Goal: Task Accomplishment & Management: Manage account settings

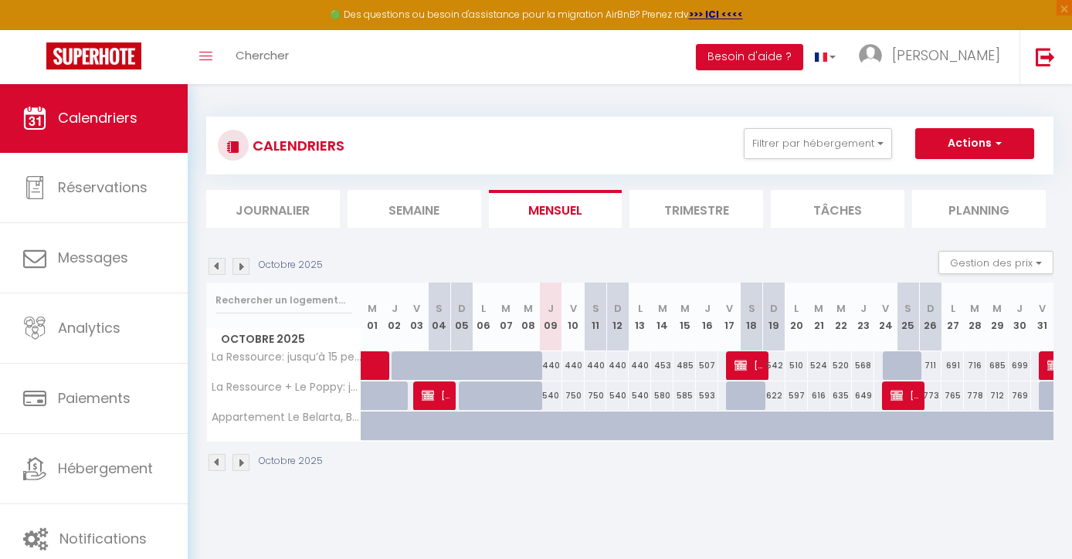
click at [243, 271] on img at bounding box center [241, 266] width 17 height 17
select select
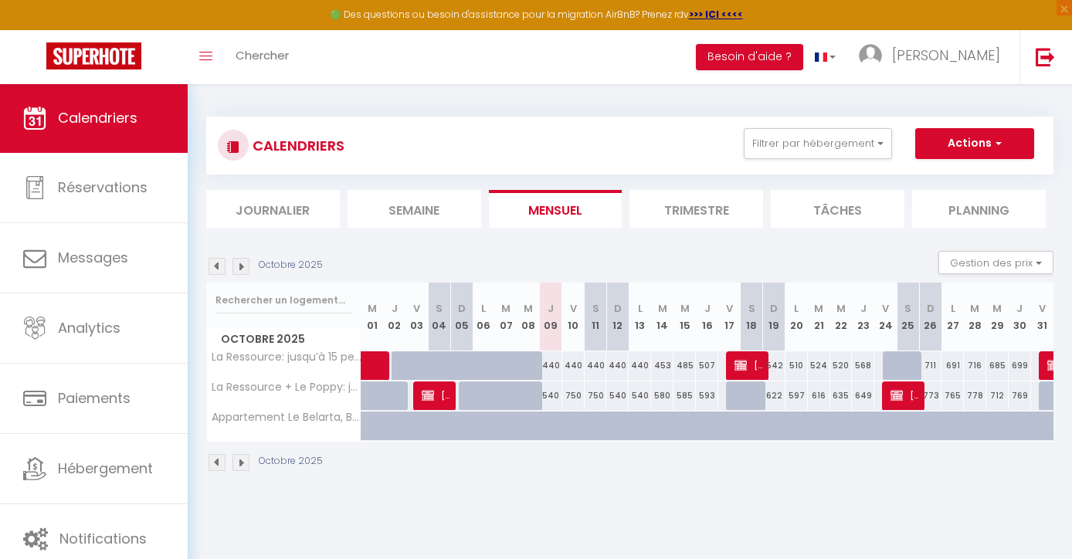
select select
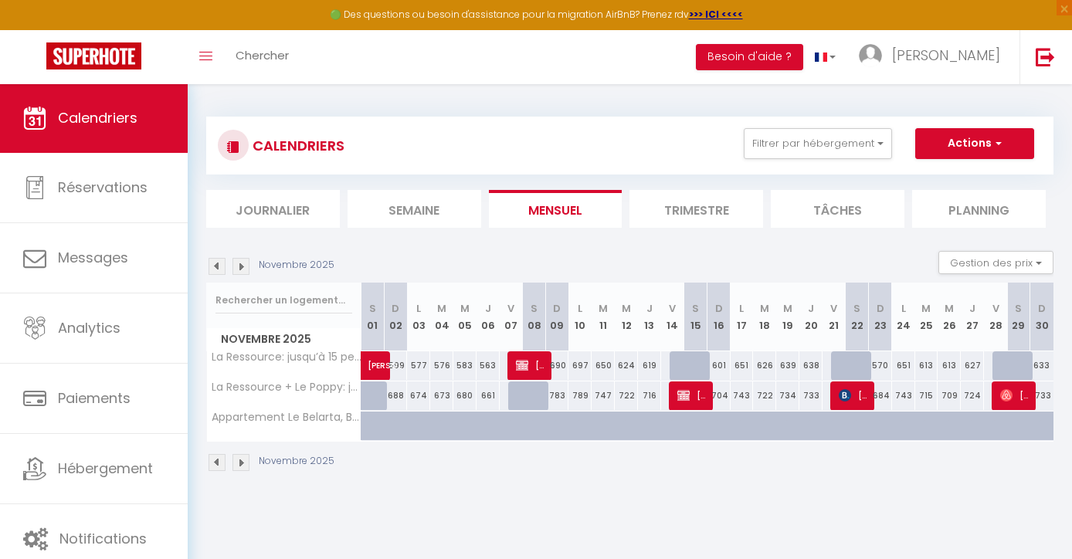
click at [525, 369] on img at bounding box center [522, 365] width 12 height 12
select select "KO"
select select "0"
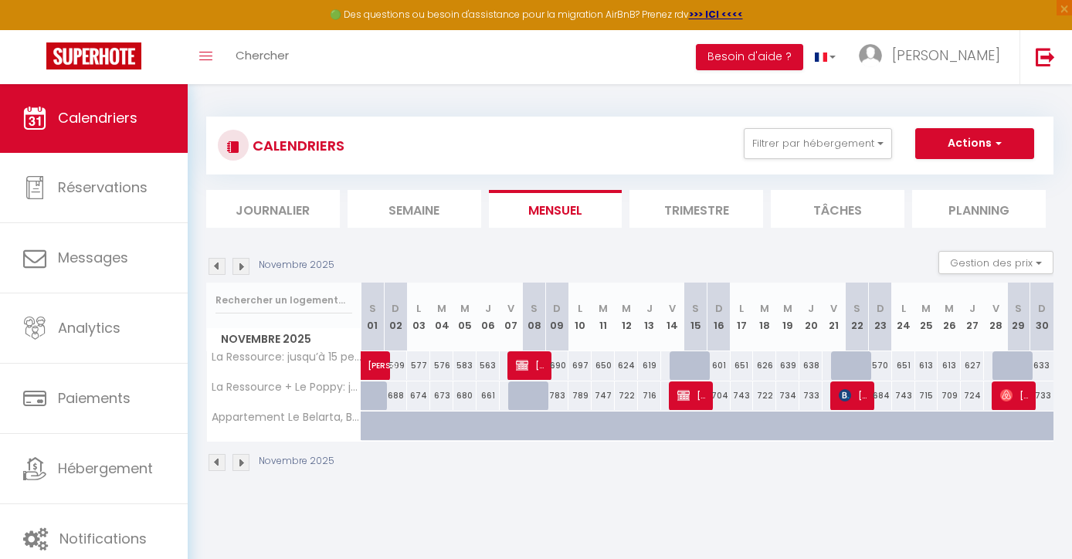
select select "1"
select select
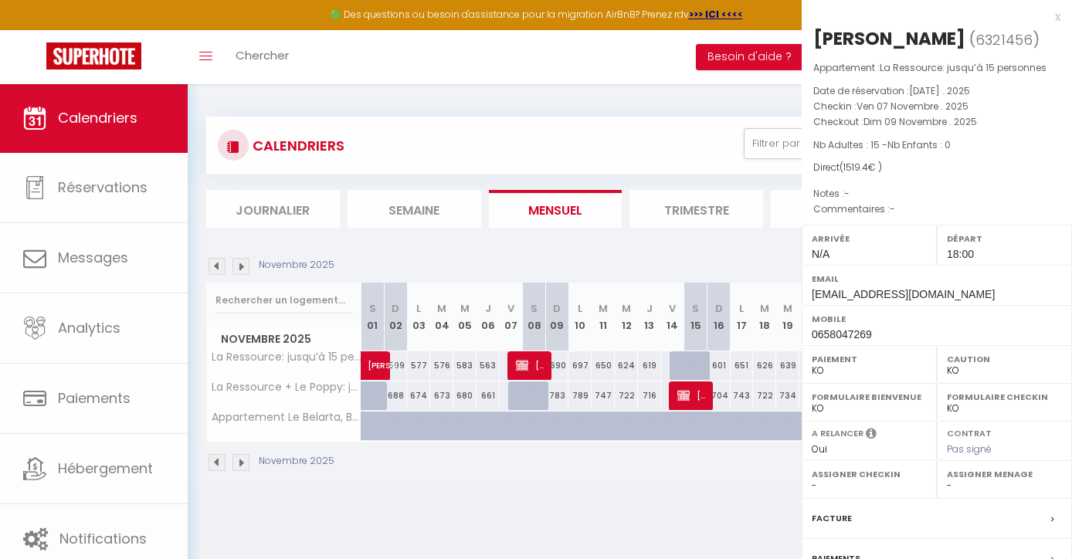
select select "42706"
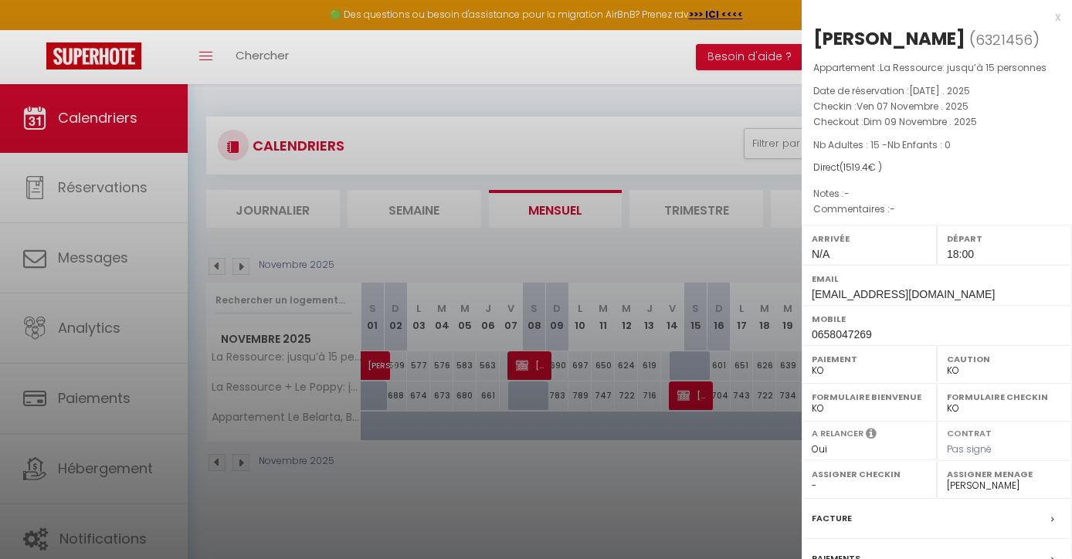
click at [761, 261] on div at bounding box center [536, 279] width 1072 height 559
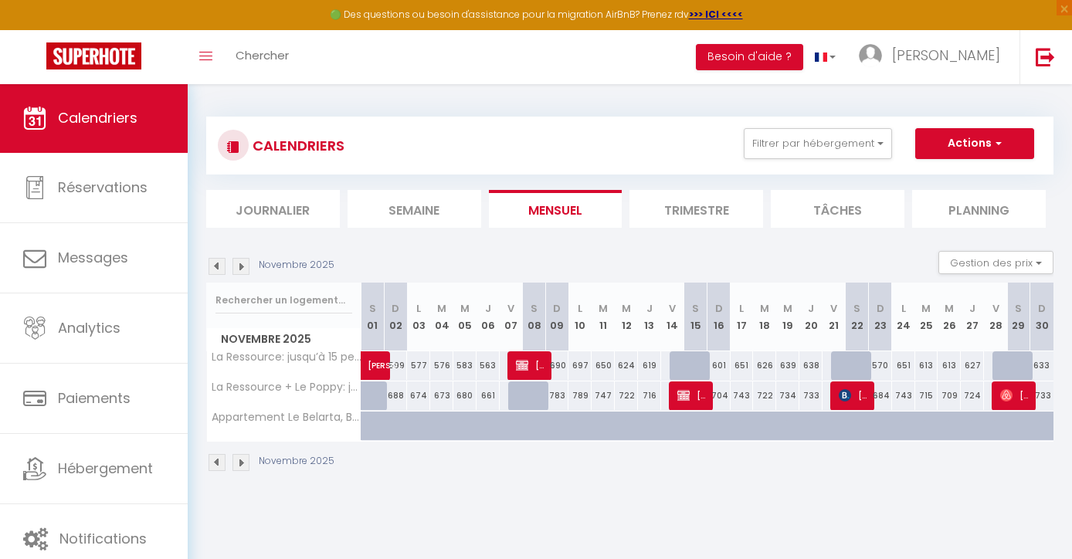
click at [542, 366] on span "[PERSON_NAME]" at bounding box center [531, 365] width 31 height 29
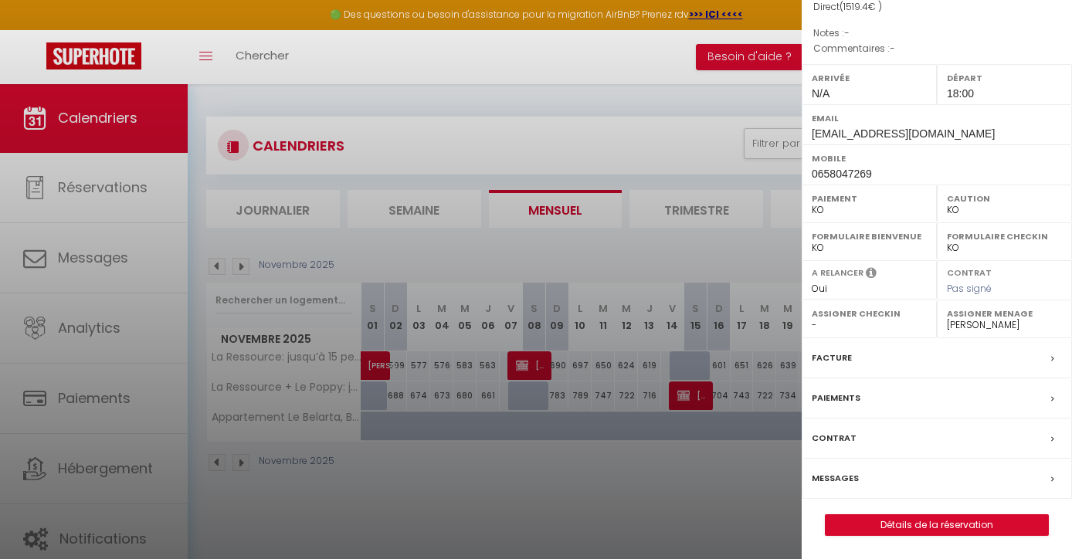
scroll to position [157, 0]
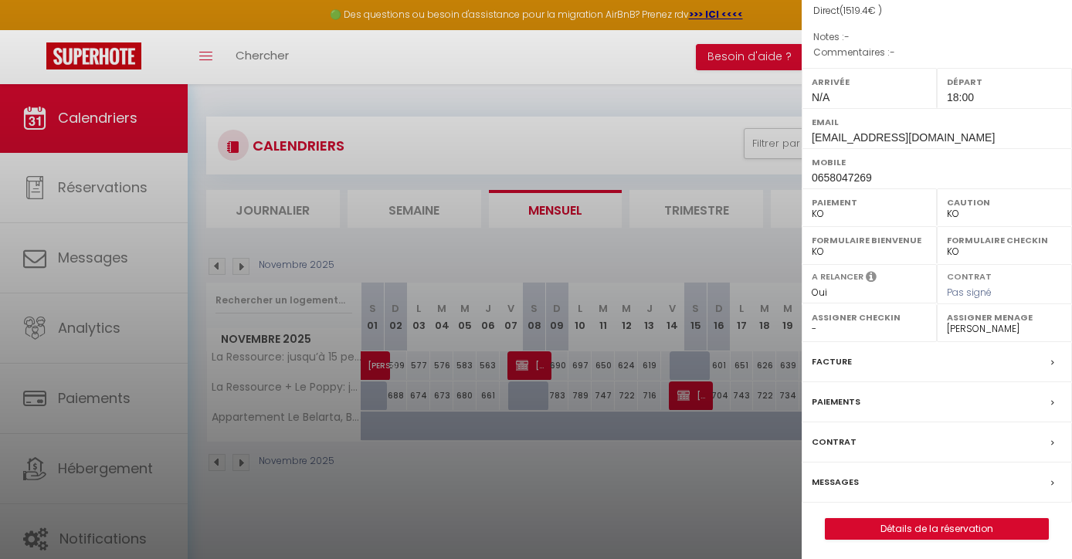
click at [879, 518] on button "Détails de la réservation" at bounding box center [937, 529] width 224 height 22
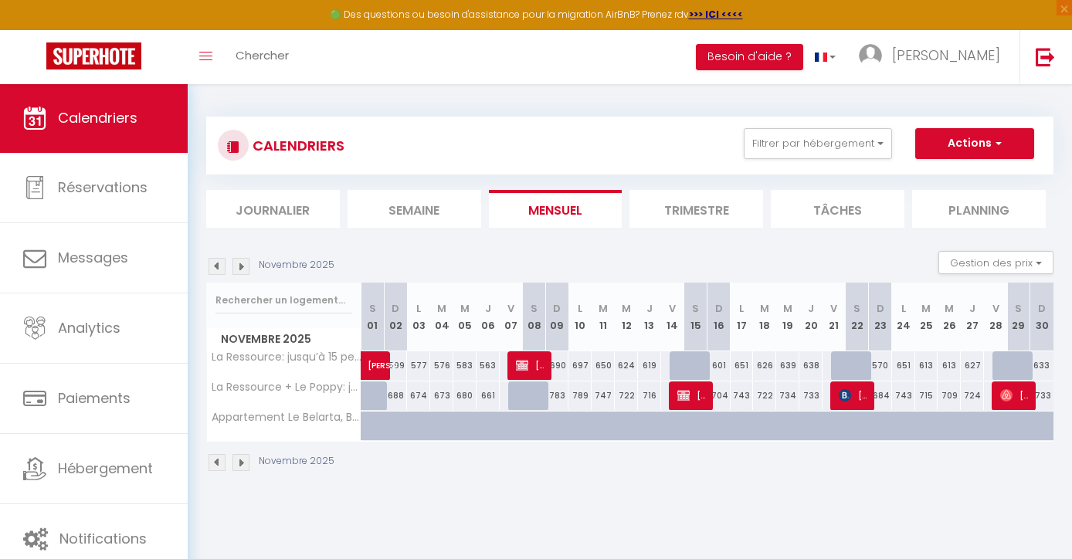
click at [969, 145] on button "Actions" at bounding box center [974, 143] width 119 height 31
click at [525, 363] on img at bounding box center [522, 365] width 12 height 12
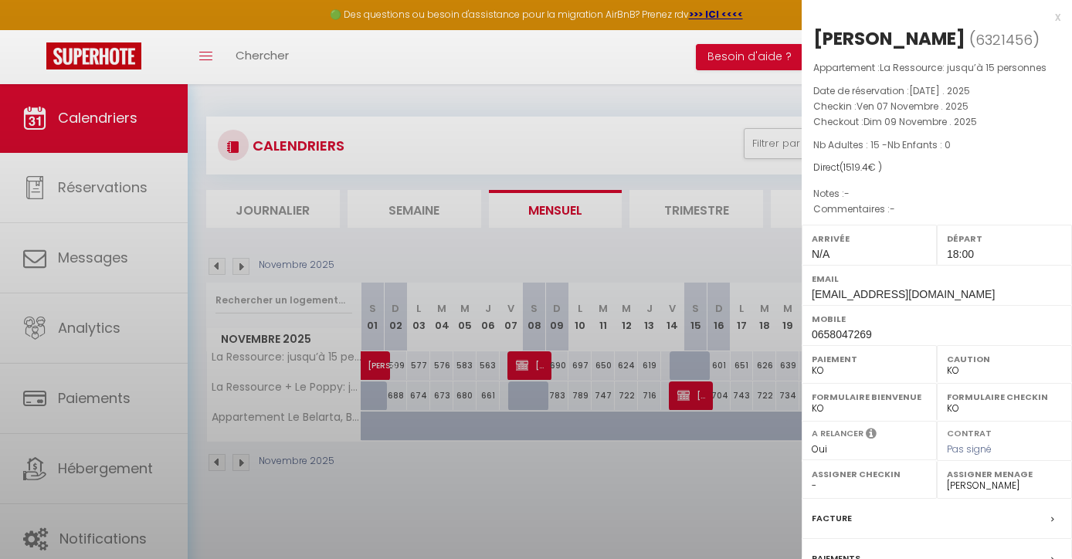
click at [525, 363] on div at bounding box center [536, 279] width 1072 height 559
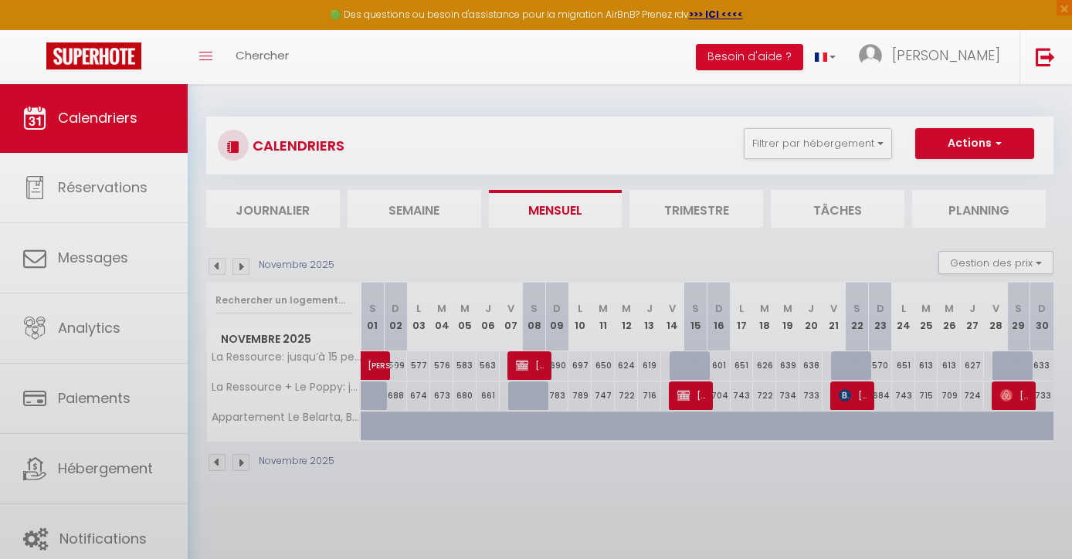
click at [525, 363] on img at bounding box center [522, 365] width 12 height 12
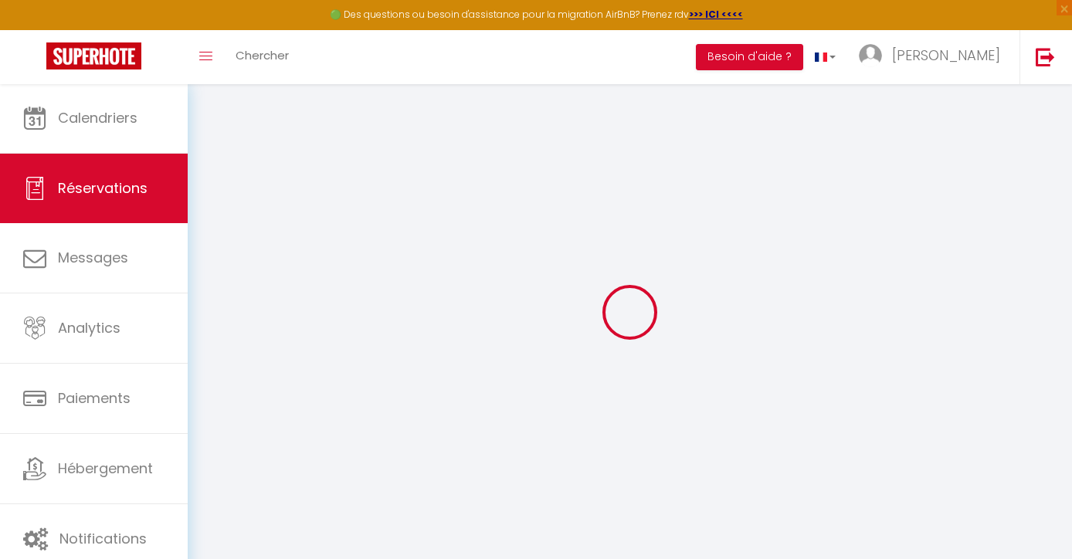
select select
checkbox input "false"
select index
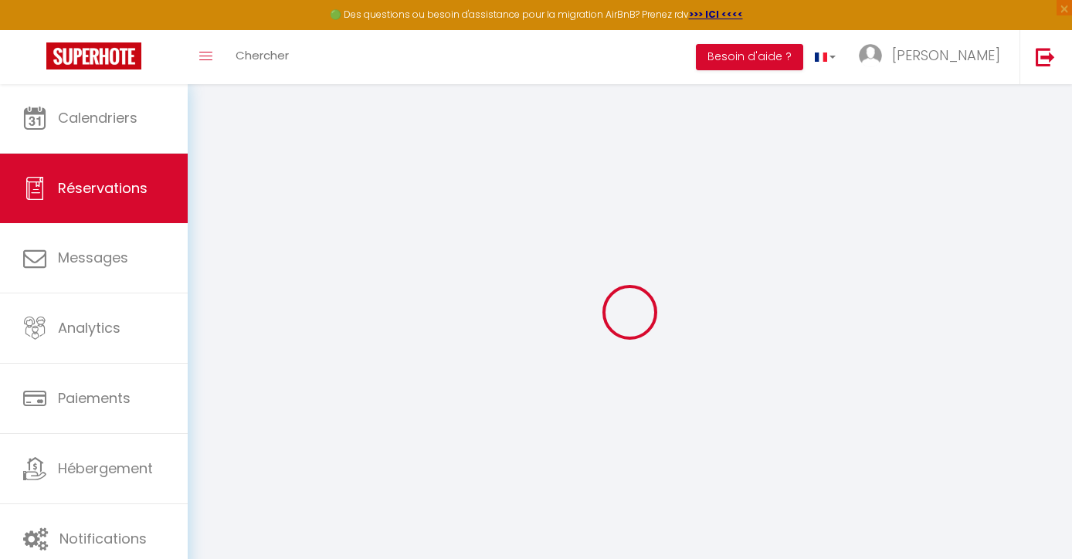
select select
checkbox input "false"
select index
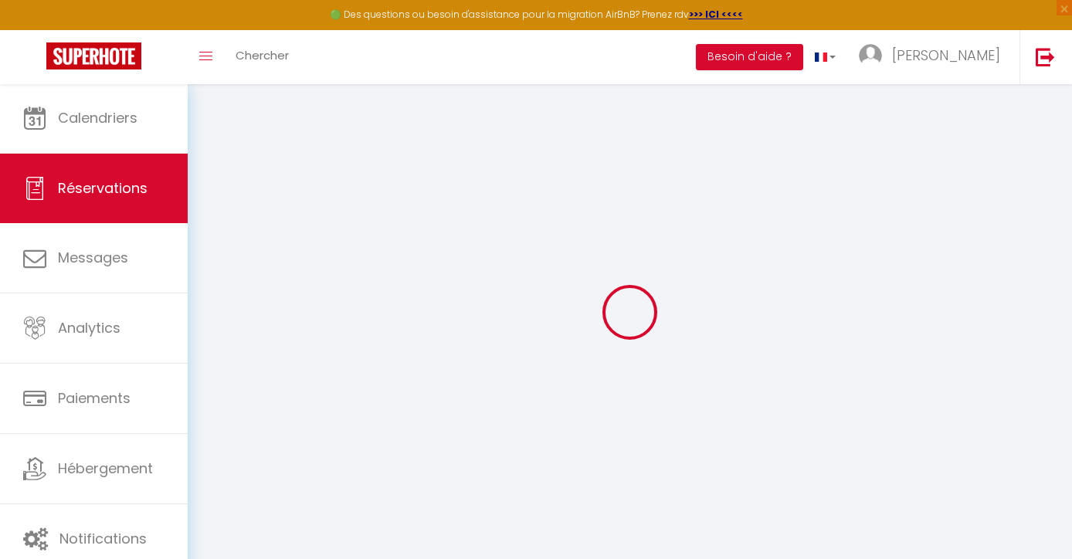
select select
checkbox input "false"
select index
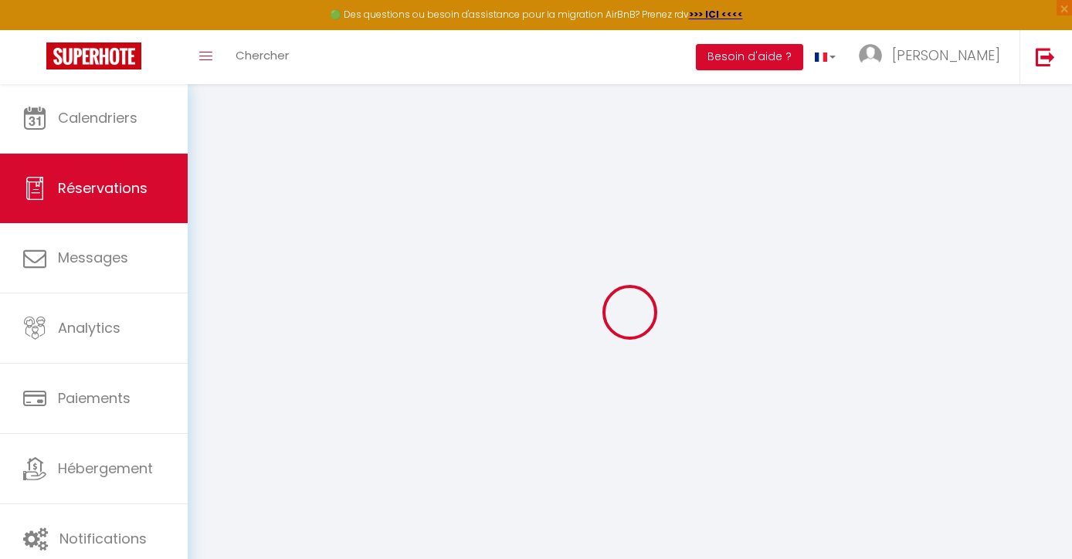
type input "250"
type input "26.4"
select select
checkbox input "false"
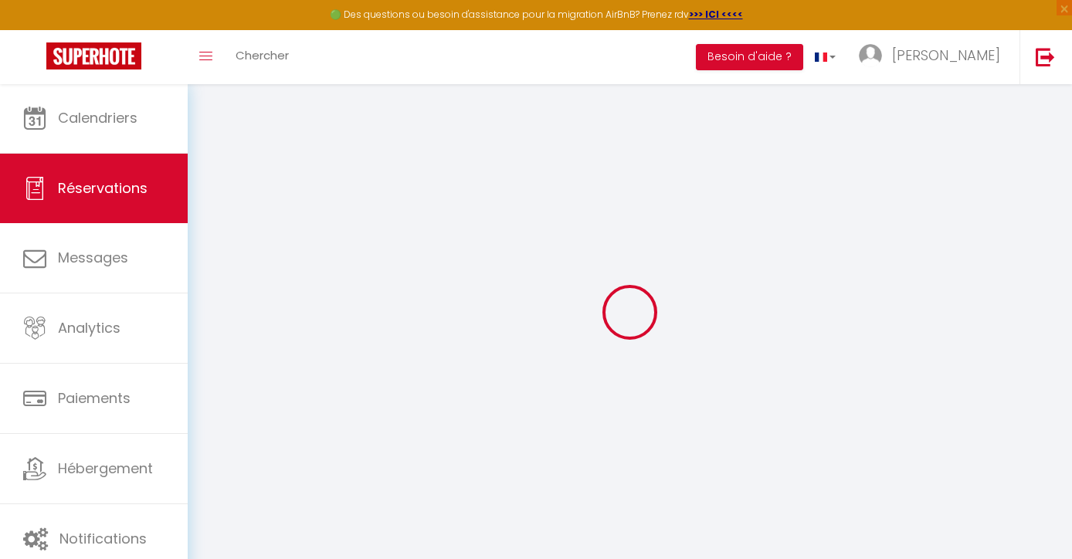
select index
checkbox input "false"
select index
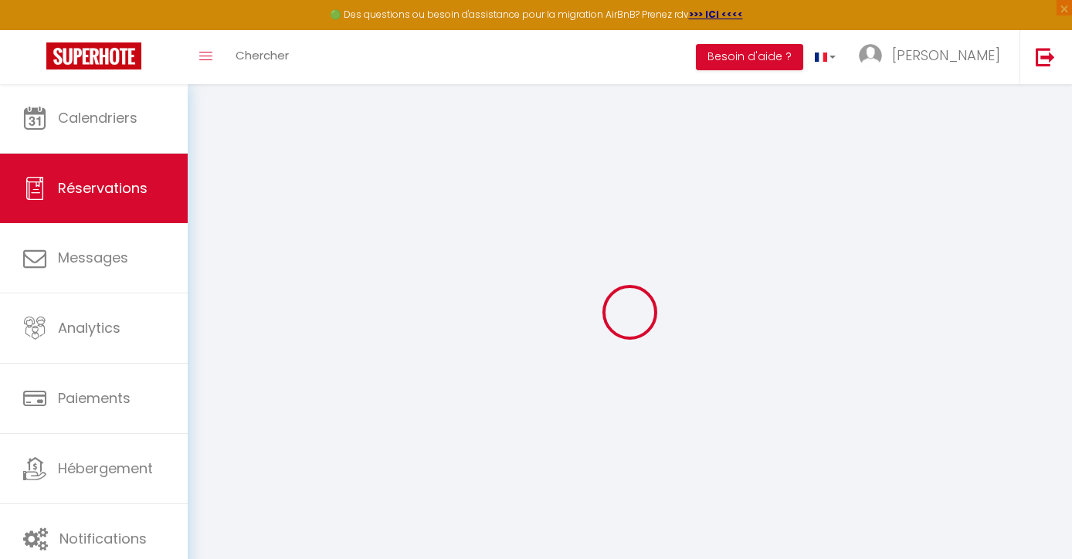
select select
select select "18:00"
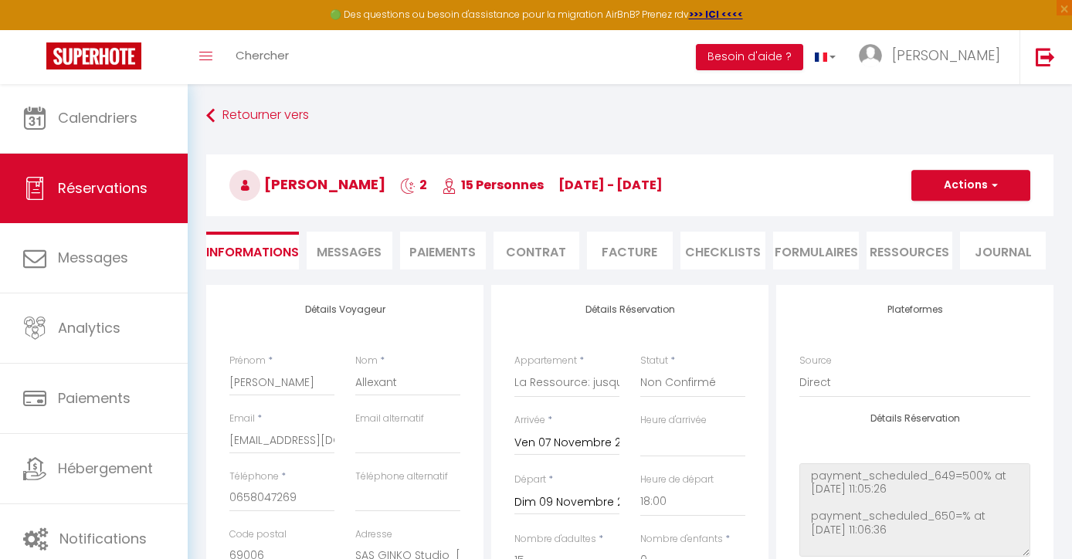
scroll to position [9, 0]
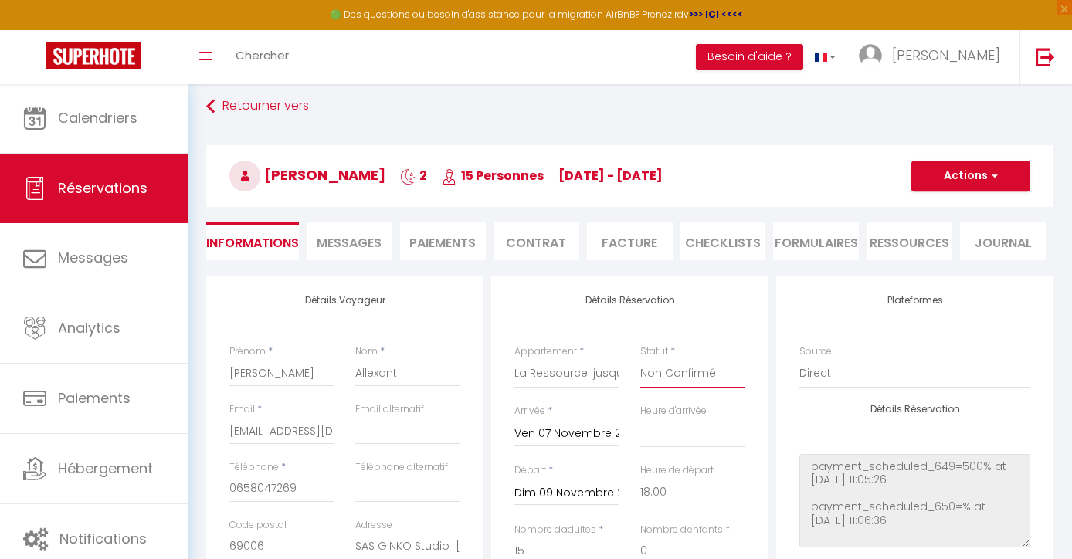
select select "1"
select select
checkbox input "false"
select index
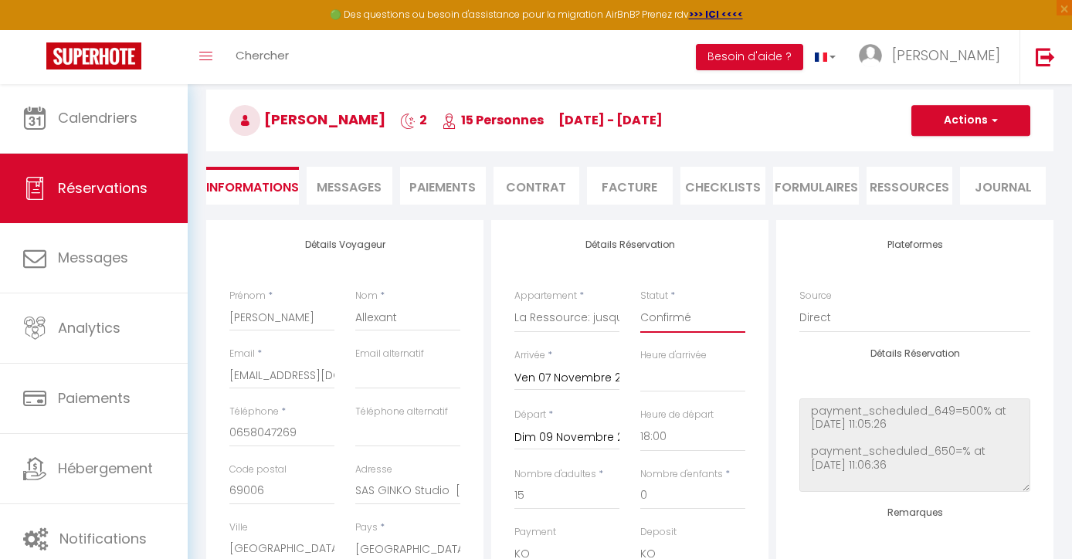
scroll to position [51, 0]
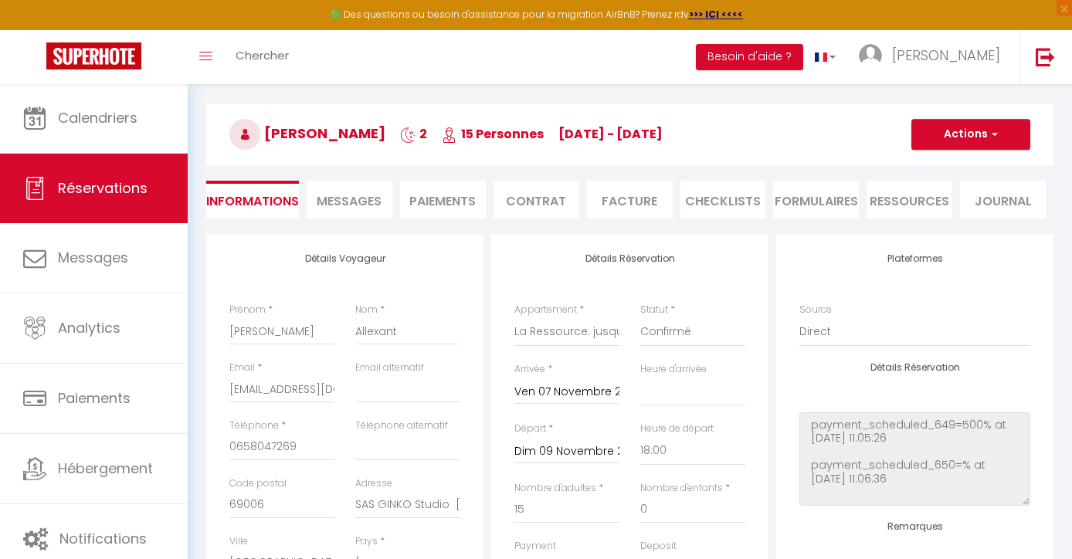
click at [996, 138] on span "button" at bounding box center [992, 134] width 9 height 14
click at [953, 171] on link "Enregistrer" at bounding box center [956, 168] width 122 height 20
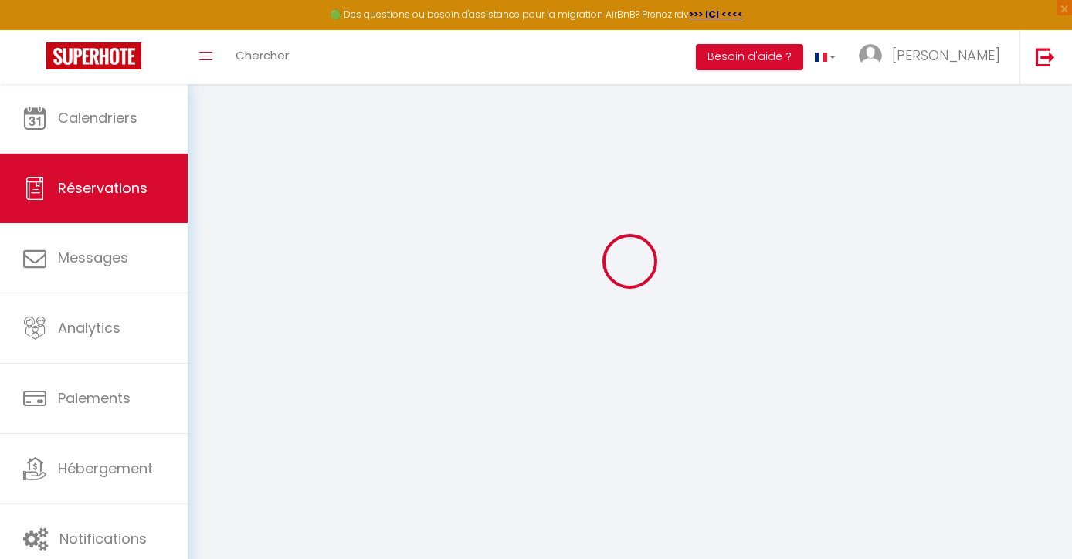
select select "not_cancelled"
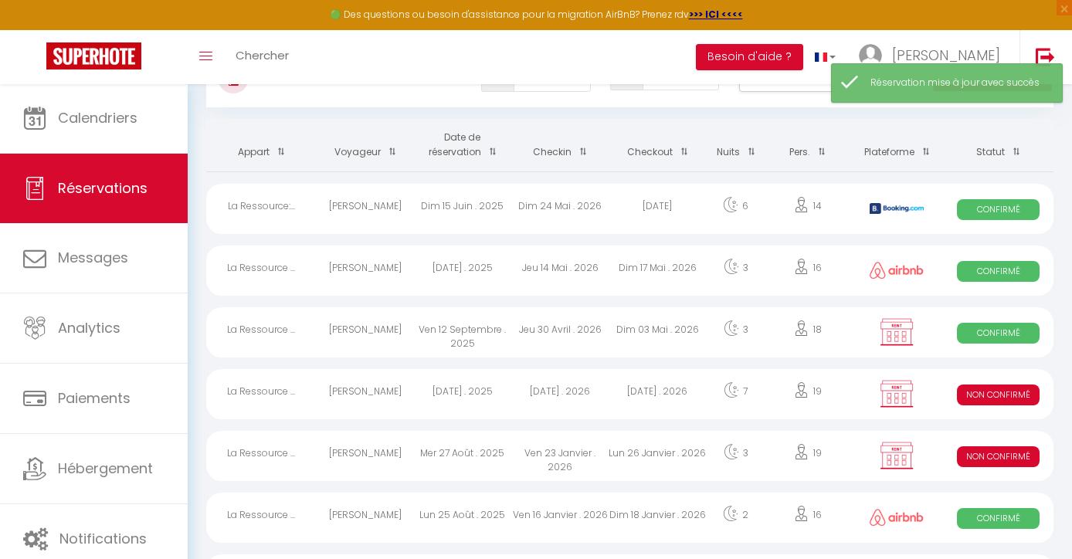
scroll to position [77, 0]
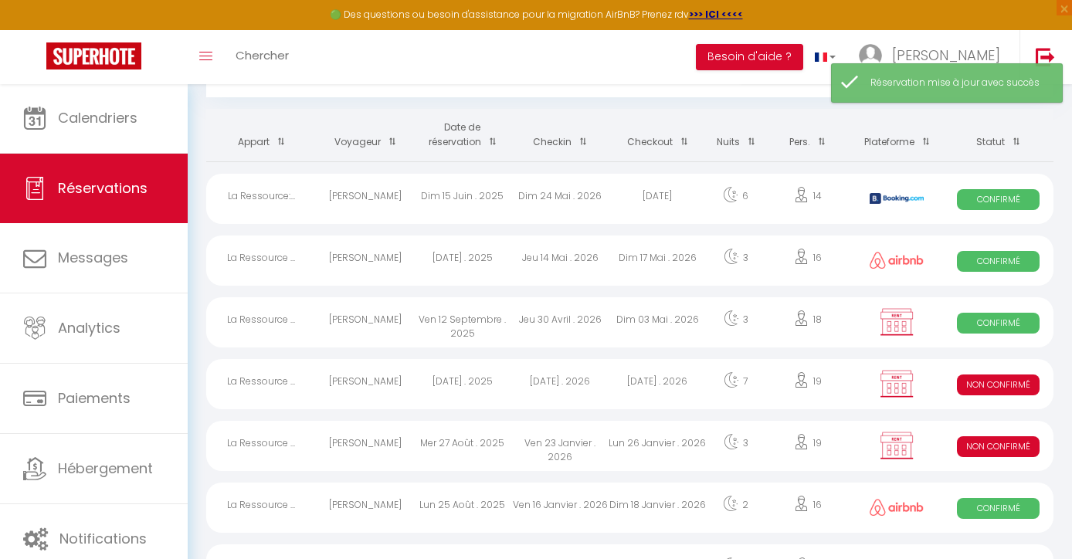
click at [545, 382] on div "[DATE] . 2026" at bounding box center [559, 384] width 97 height 50
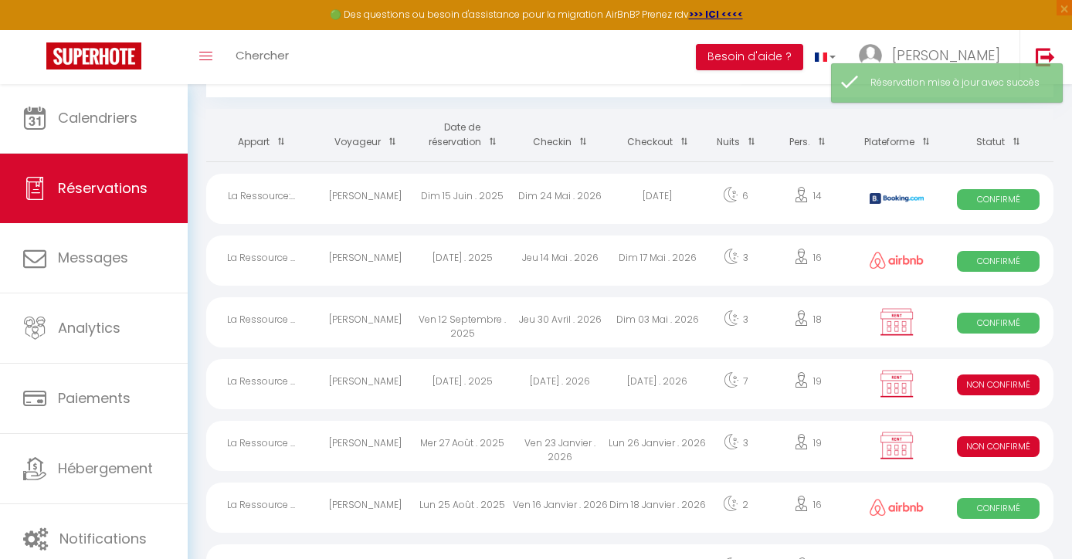
select select "KO"
select select "0"
select select "1"
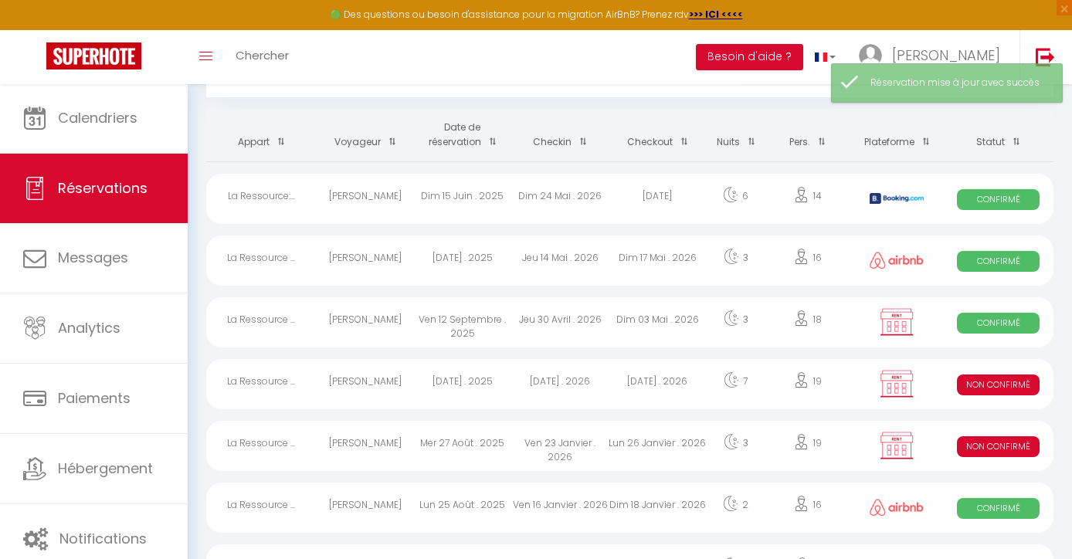
select select
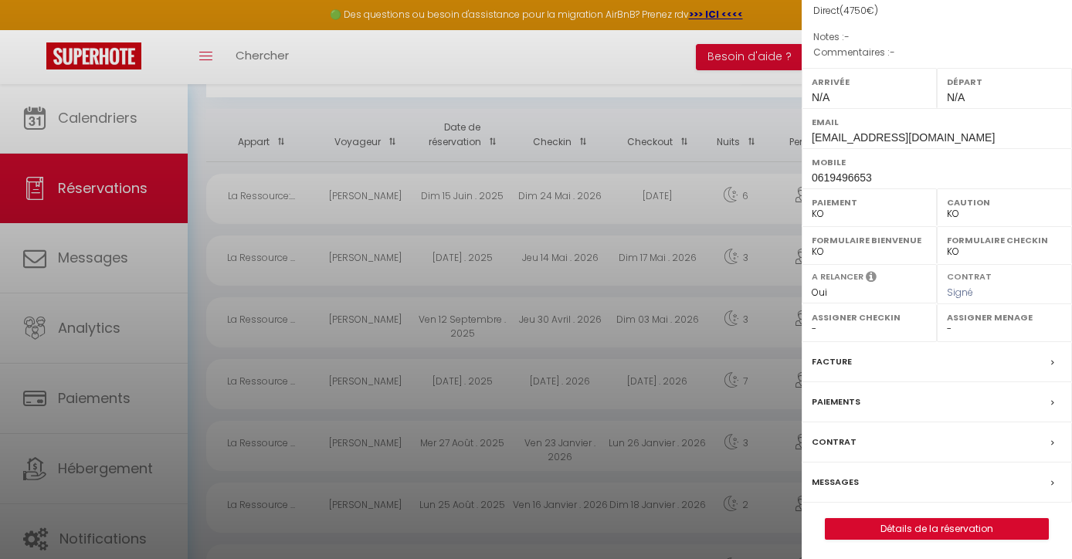
scroll to position [171, 0]
click at [864, 526] on link "Détails de la réservation" at bounding box center [937, 530] width 222 height 20
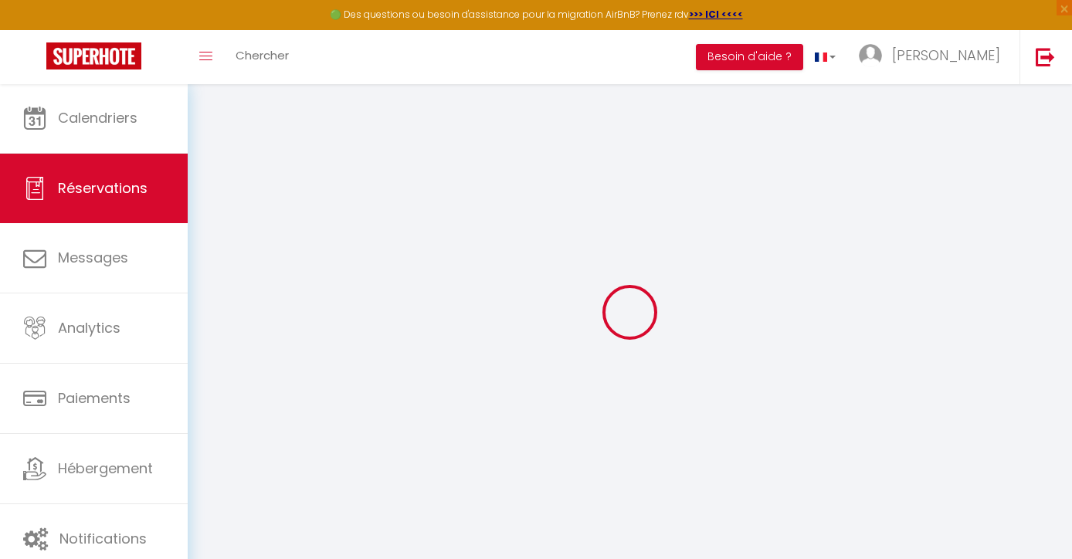
type input "[PERSON_NAME]"
type input "MORENO"
type input "[EMAIL_ADDRESS][DOMAIN_NAME]"
type input "0619496653"
select select "FR"
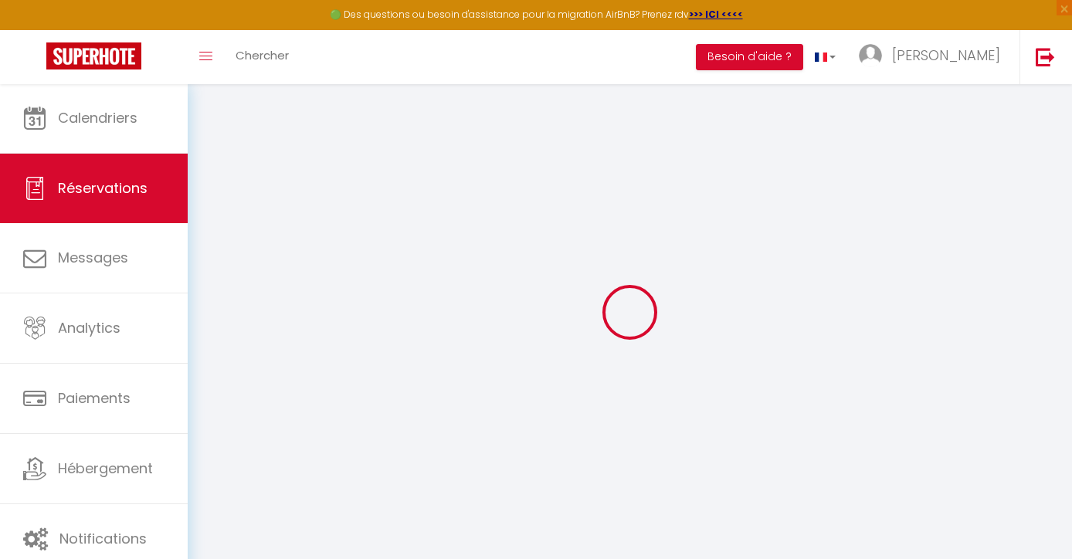
select select "68581"
select select "2"
type input "[DATE]"
select select
type input "[DATE]"
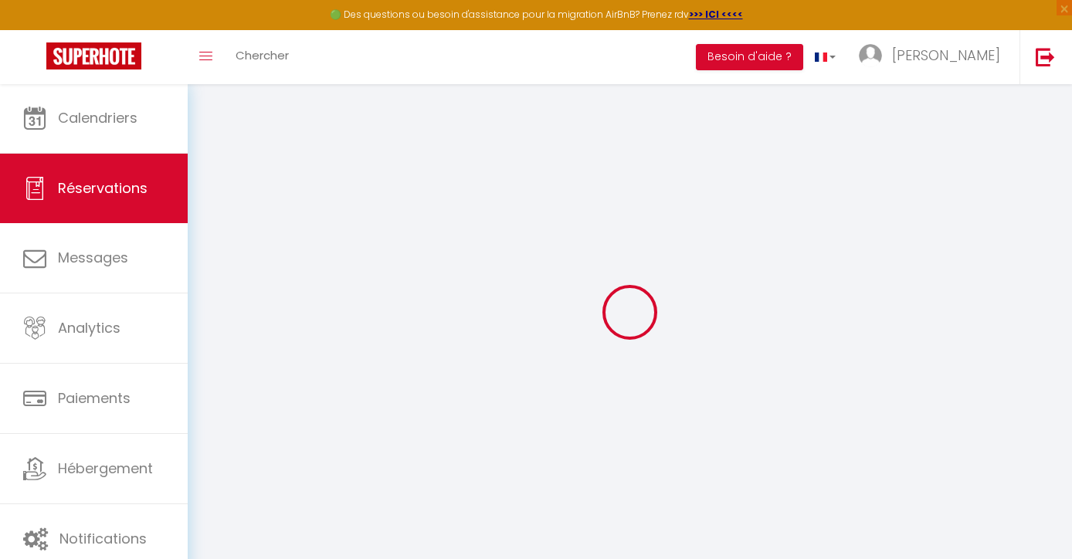
select select
type input "19"
select select "10"
select select
type input "4150"
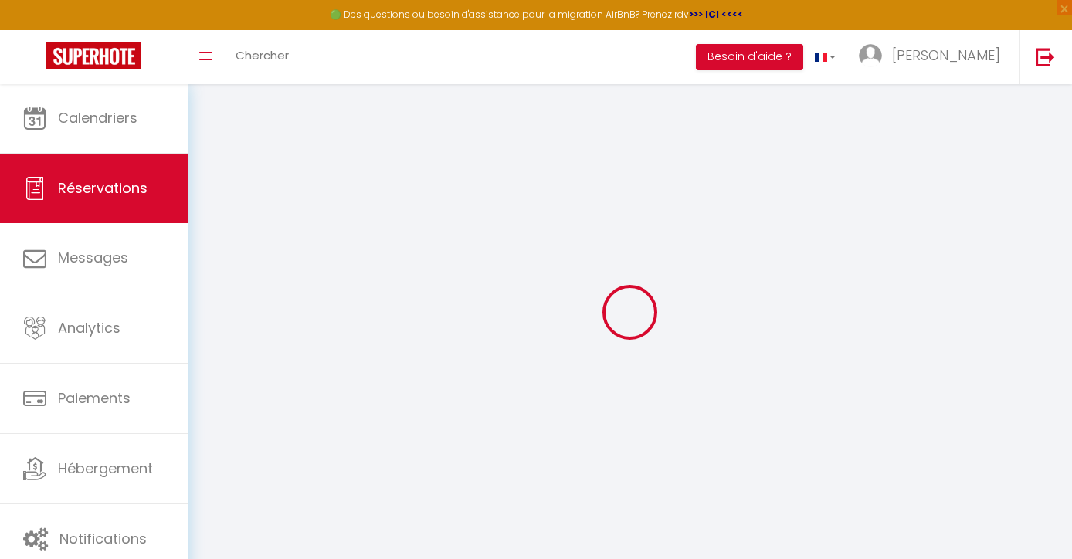
checkbox input "false"
type input "3325"
type input "0"
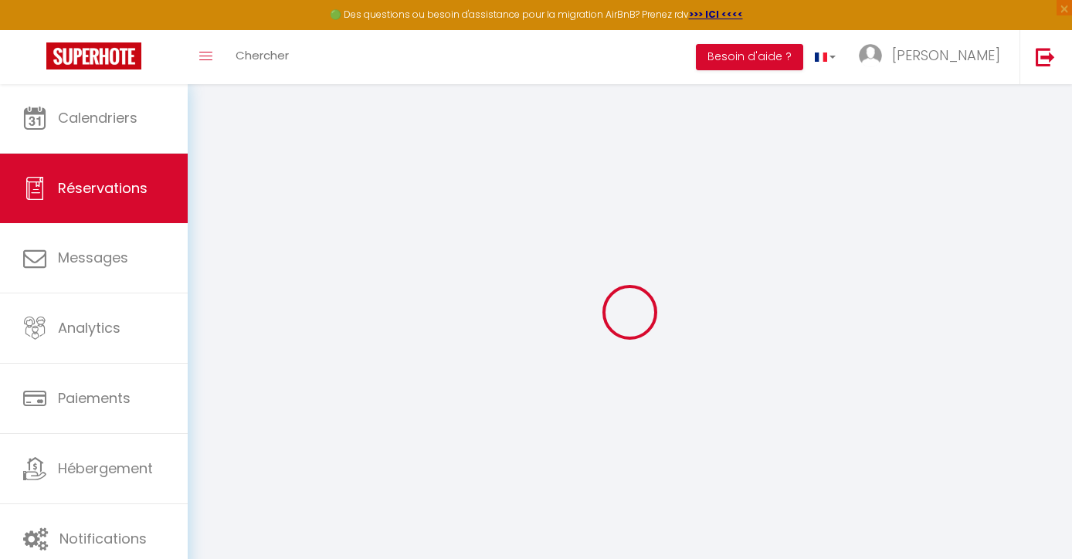
select select
select select "14"
checkbox input "false"
select select
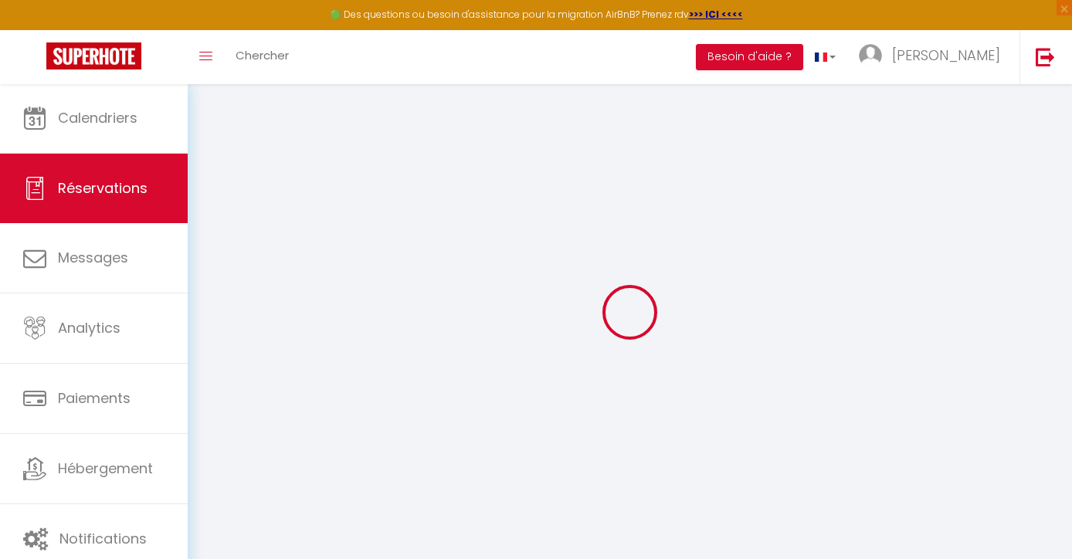
select select
checkbox input "false"
select select
checkbox input "false"
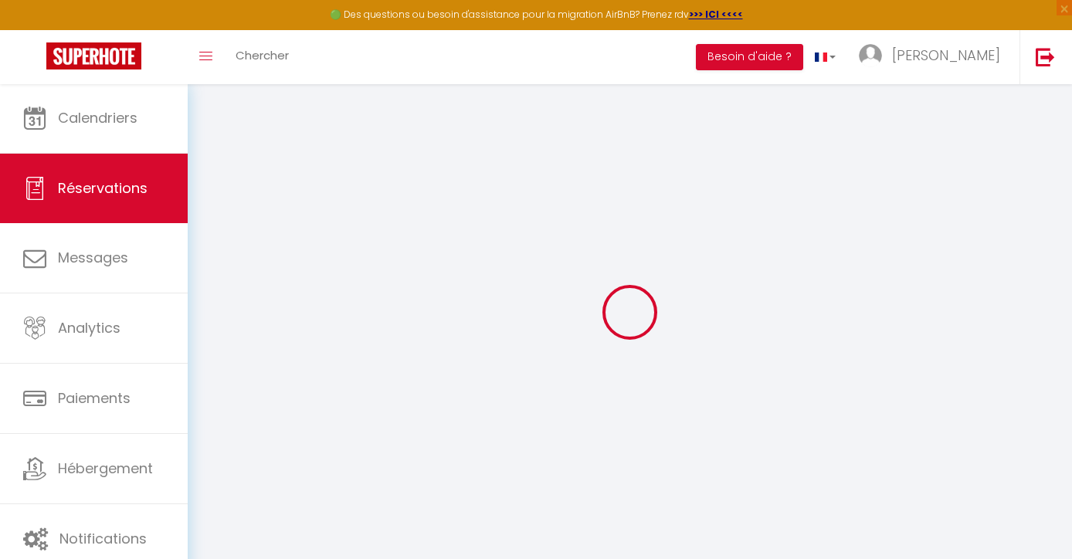
select select
checkbox input "false"
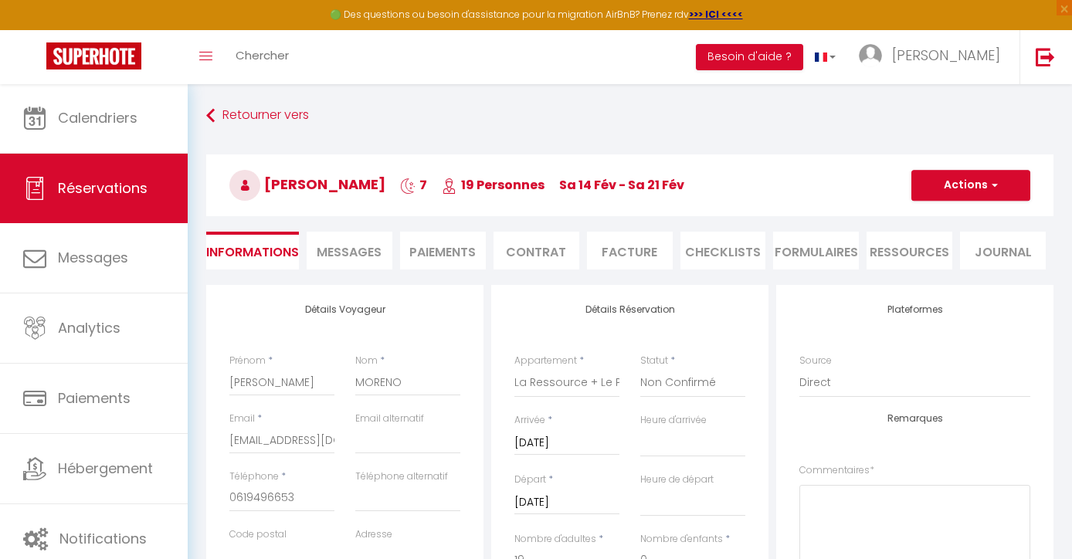
type input "600"
select select
checkbox input "false"
select select
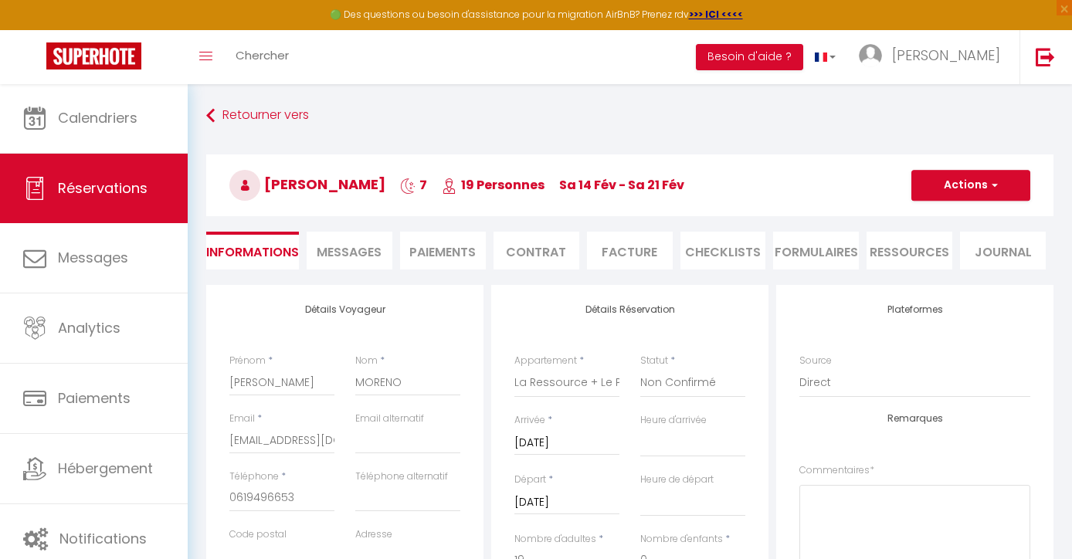
select select
select select "1"
select select
checkbox input "false"
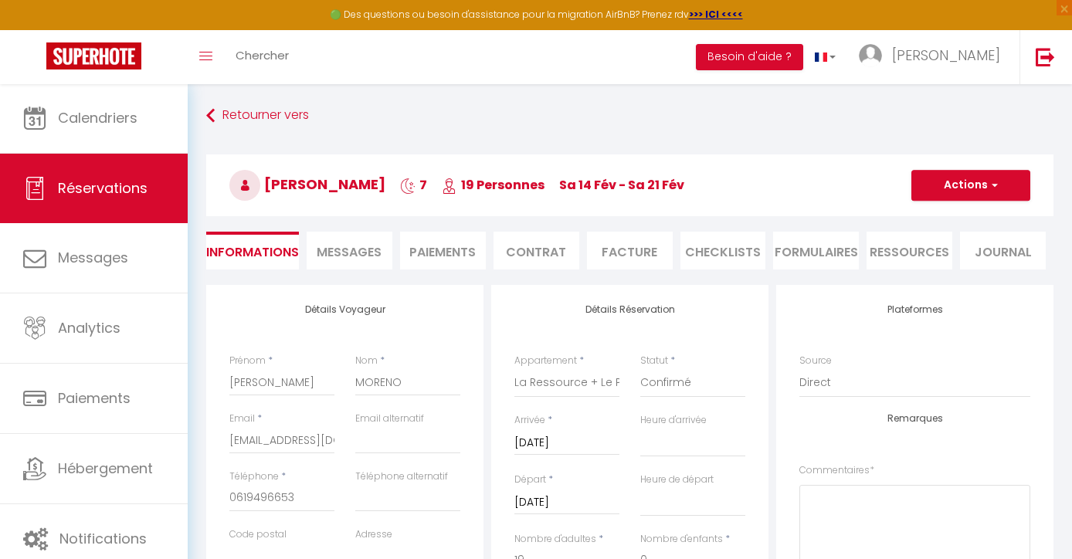
click at [951, 182] on button "Actions" at bounding box center [971, 185] width 119 height 31
click at [935, 219] on link "Enregistrer" at bounding box center [956, 219] width 122 height 20
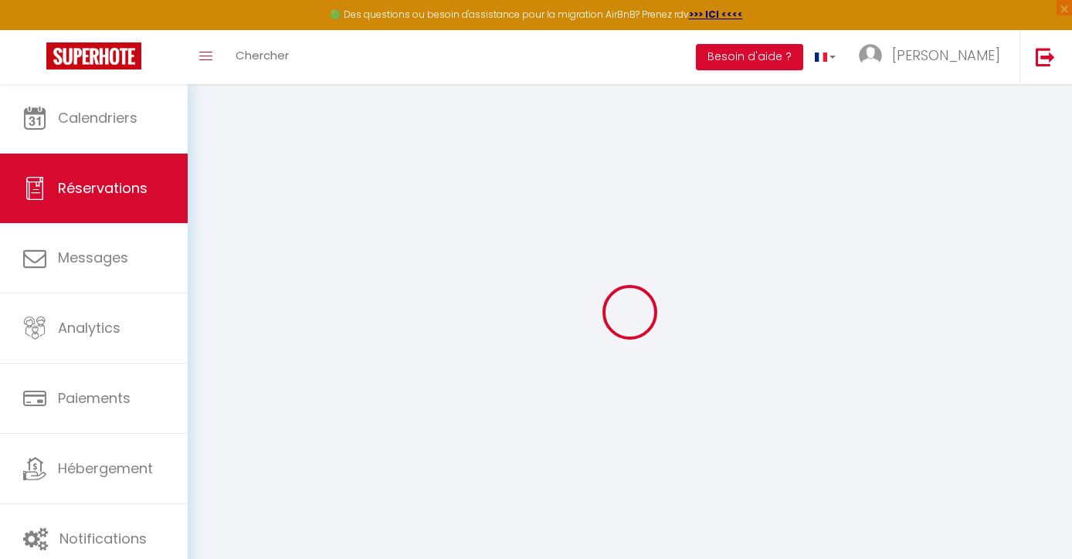
select select "not_cancelled"
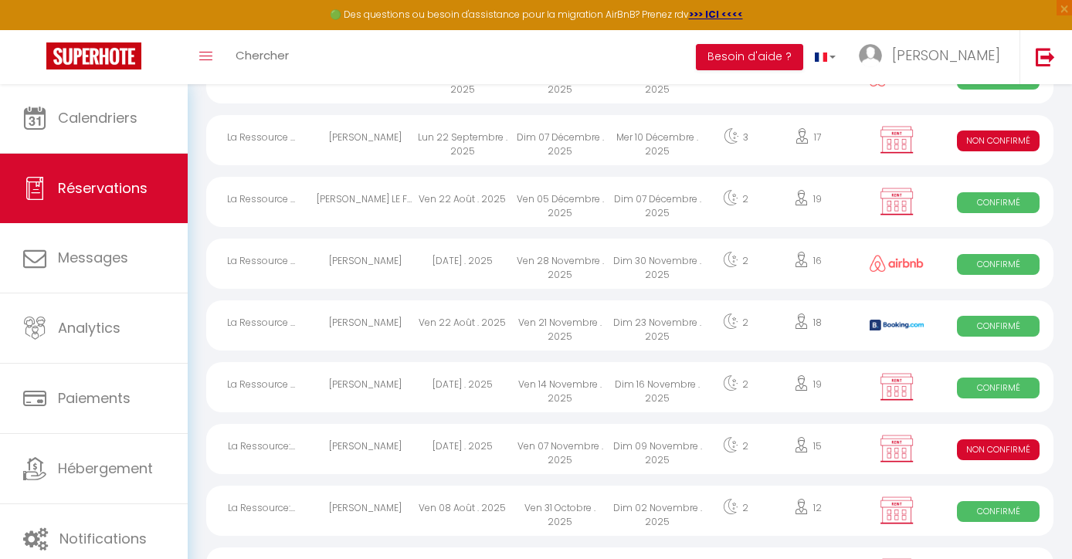
scroll to position [939, 0]
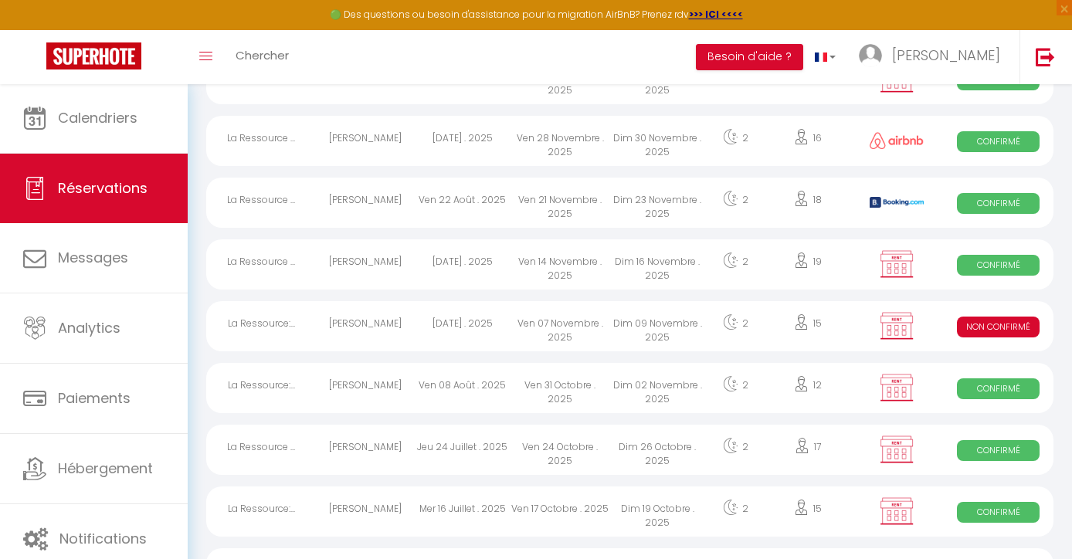
click at [562, 316] on div "Ven 07 Novembre . 2025" at bounding box center [559, 326] width 97 height 50
select select "KO"
select select "0"
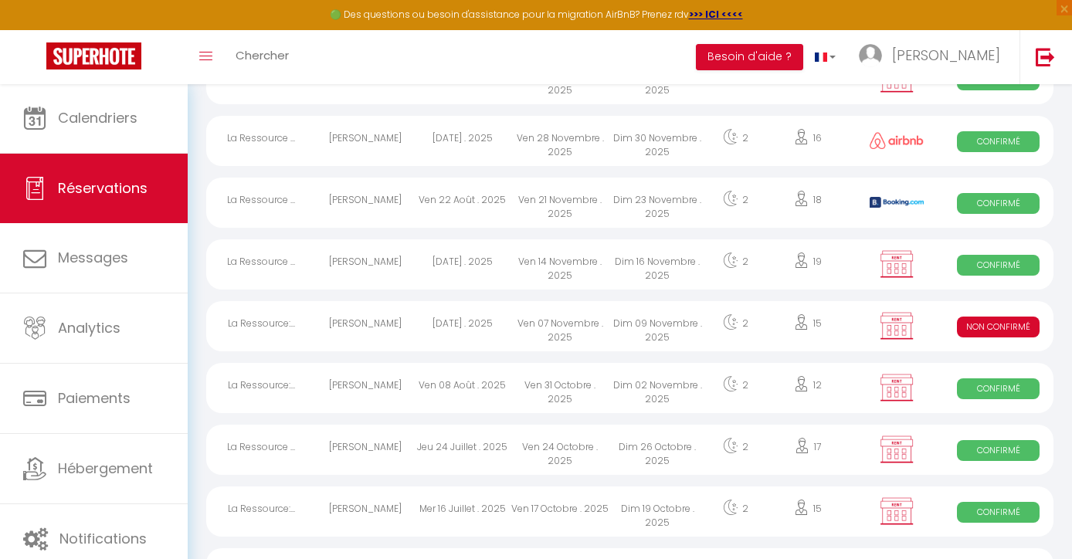
select select "1"
select select
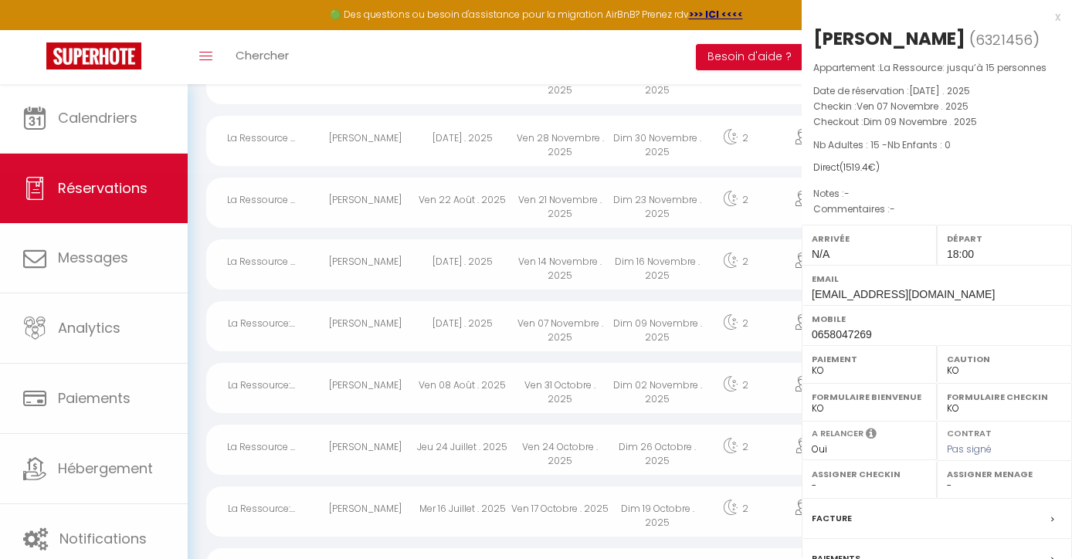
select select "42706"
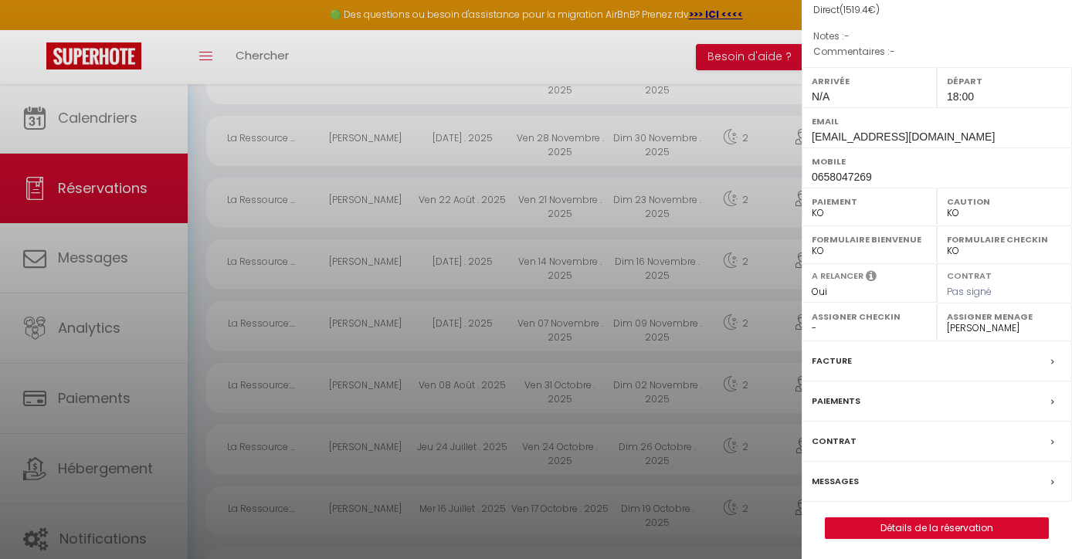
scroll to position [156, 0]
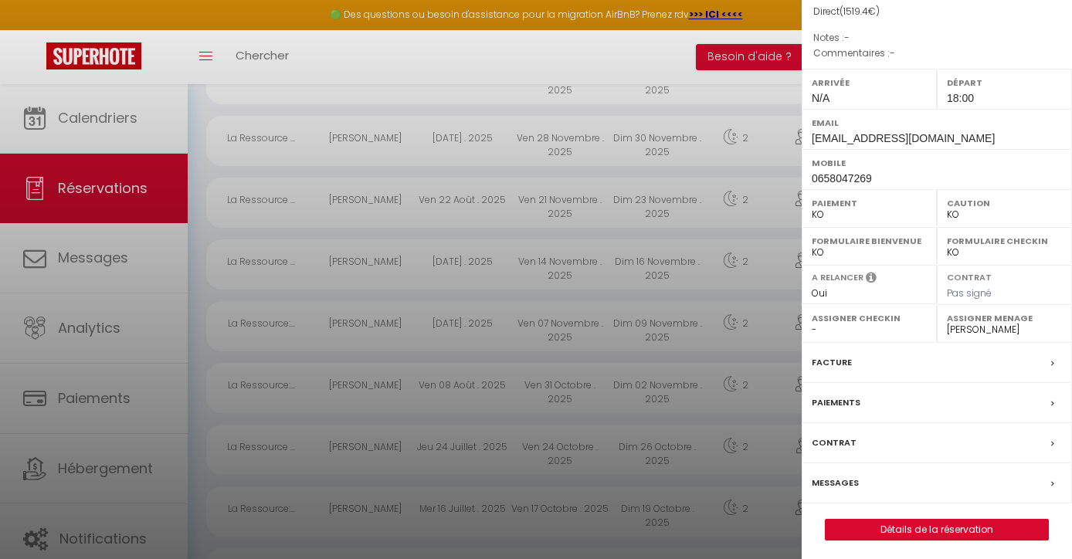
click at [848, 526] on link "Détails de la réservation" at bounding box center [937, 530] width 222 height 20
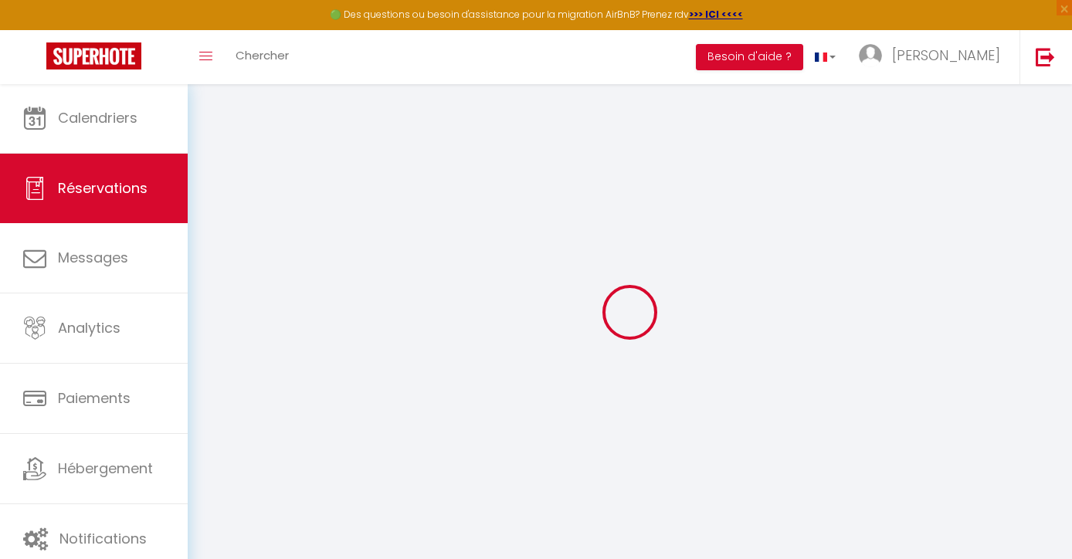
select select
checkbox input "false"
select index
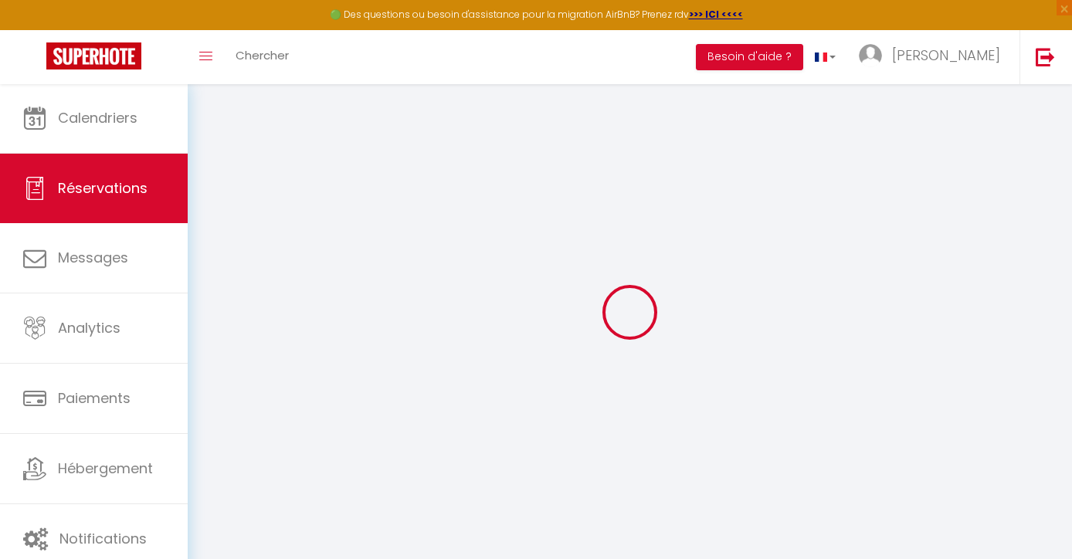
select select
checkbox input "false"
select index
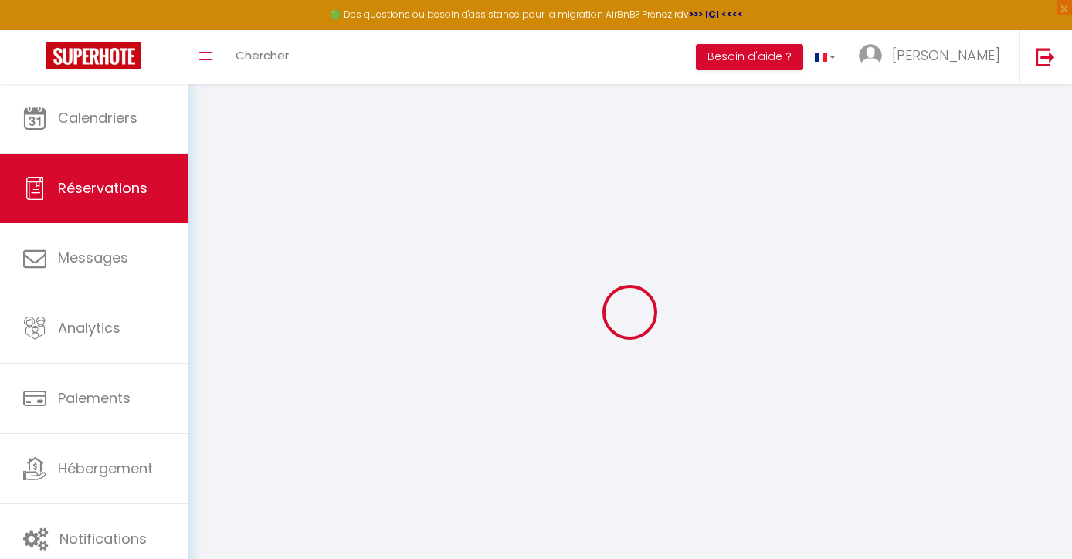
select select
checkbox input "false"
select index
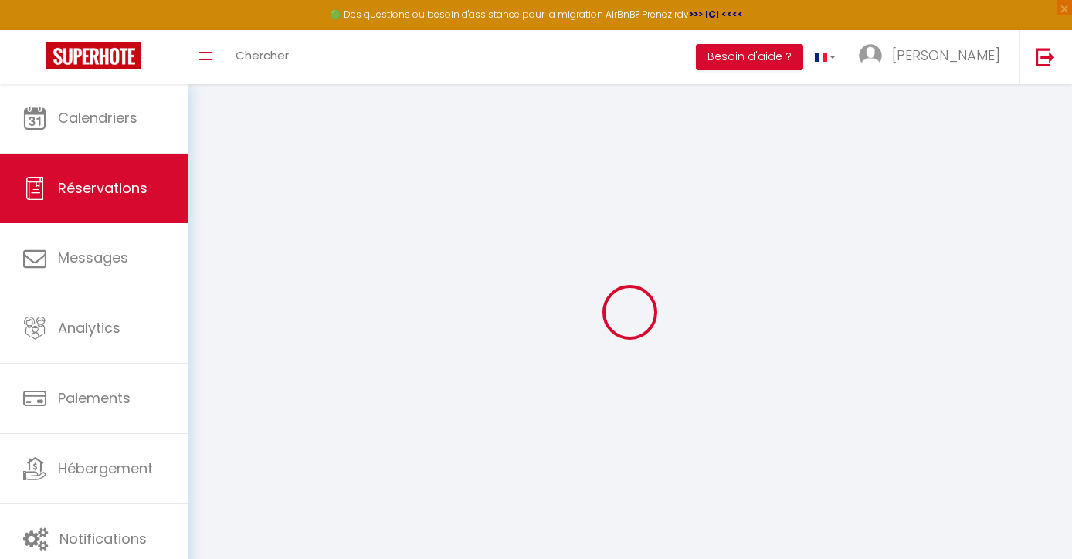
type input "250"
type input "26.4"
select select
checkbox input "false"
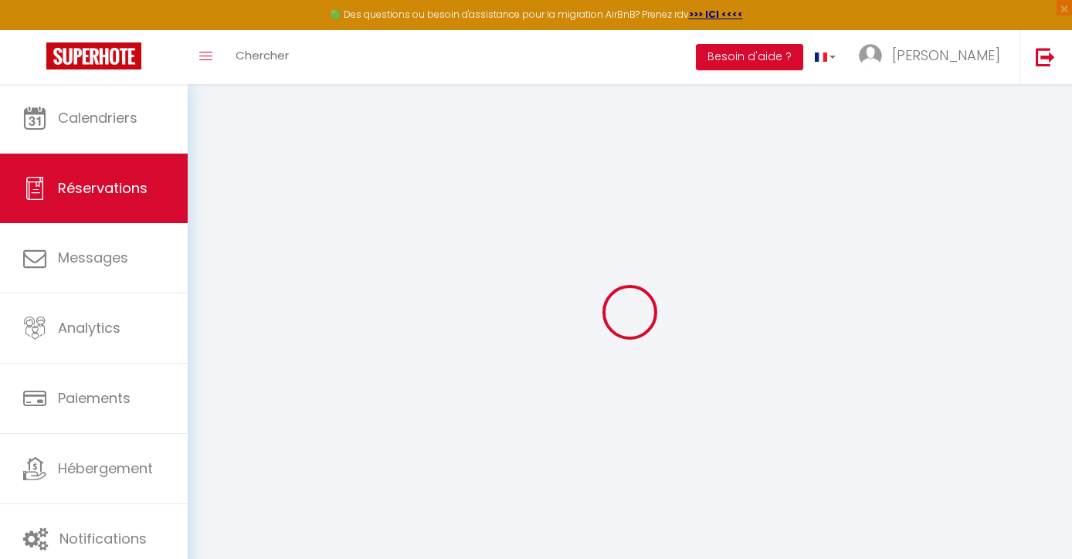
select index
checkbox input "false"
select index
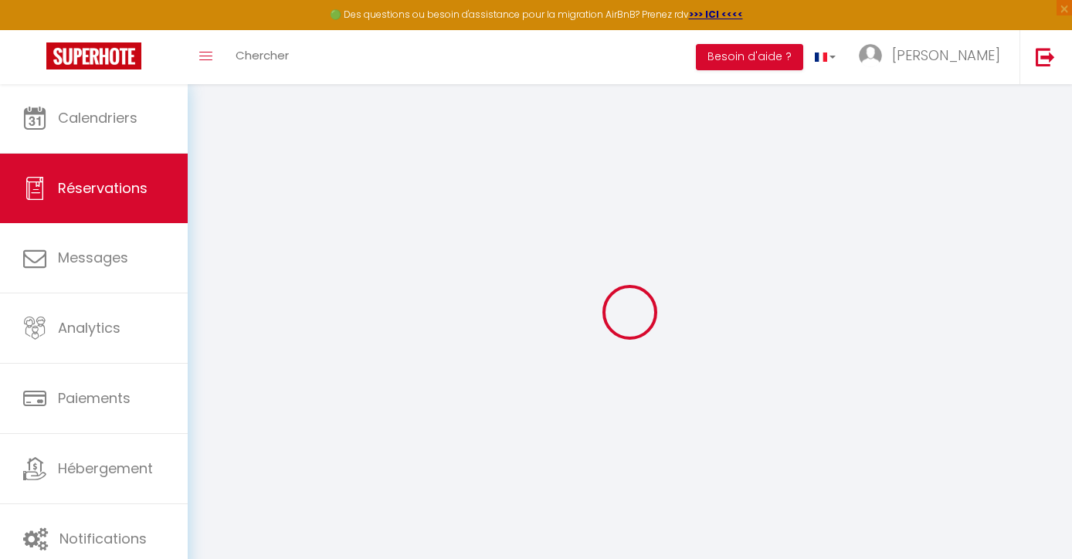
select select
select select "18:00"
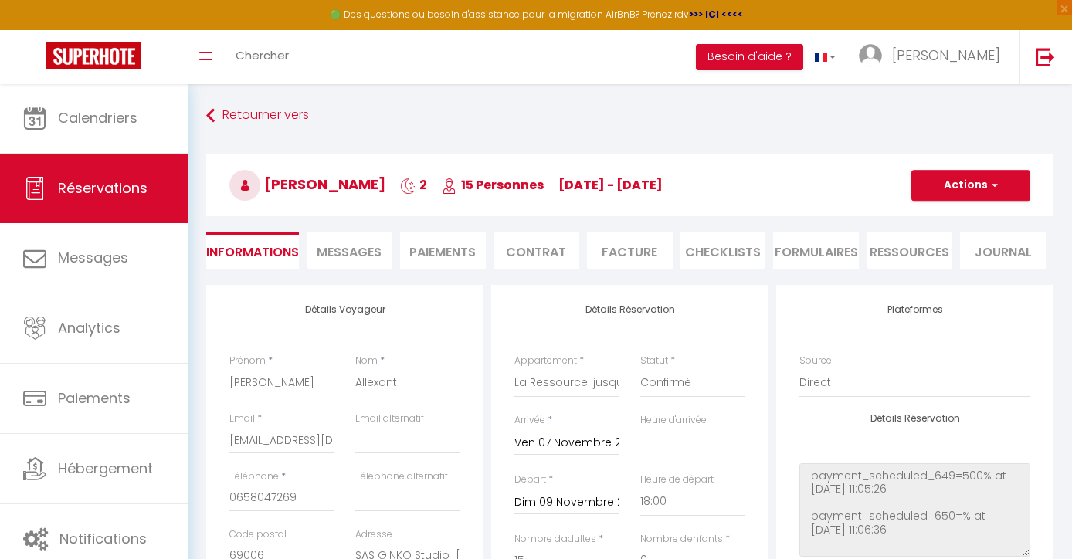
scroll to position [5, 0]
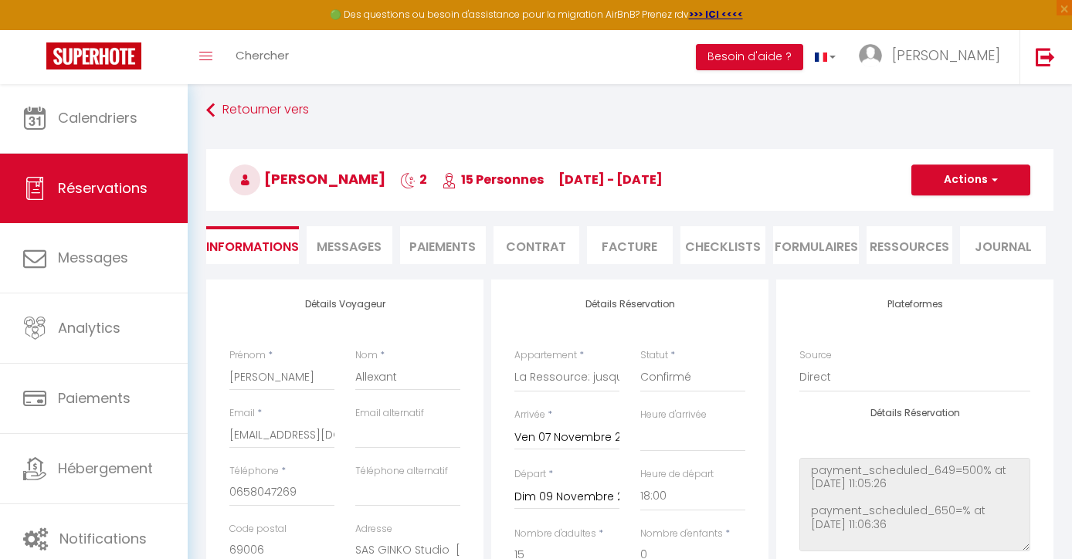
click at [457, 253] on li "Paiements" at bounding box center [443, 245] width 86 height 38
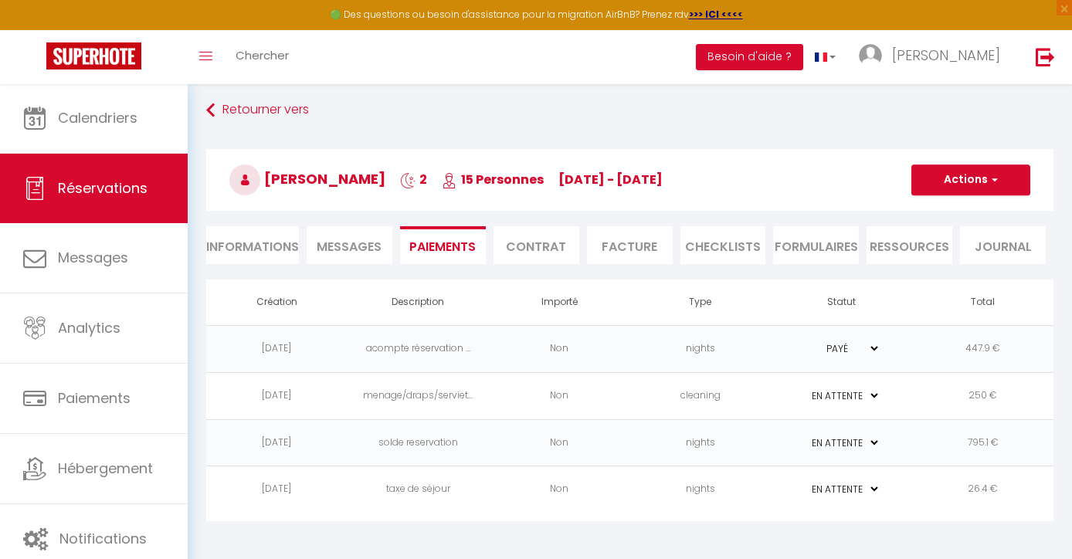
click at [344, 245] on span "Messages" at bounding box center [349, 247] width 65 height 18
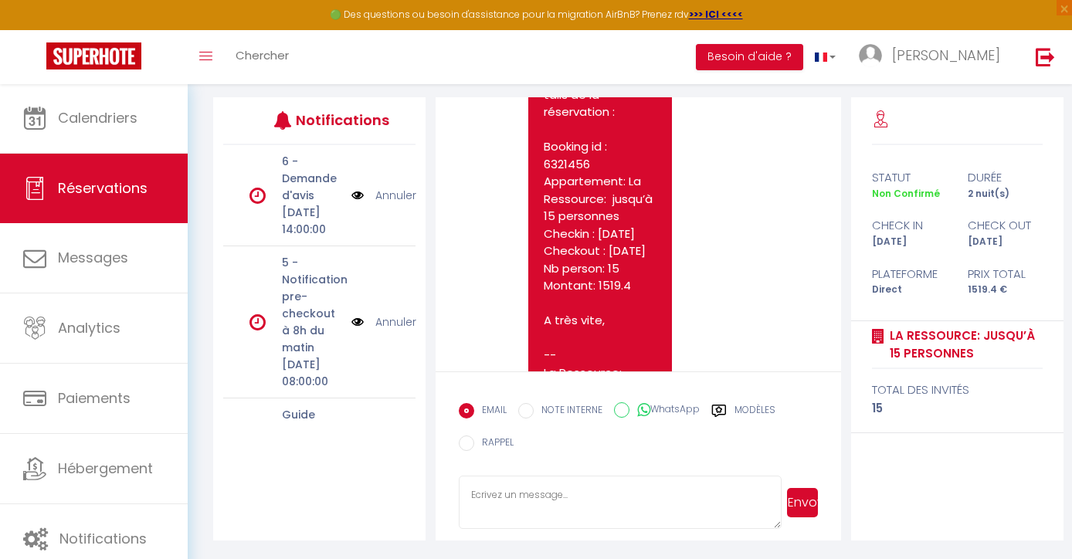
scroll to position [2263, 0]
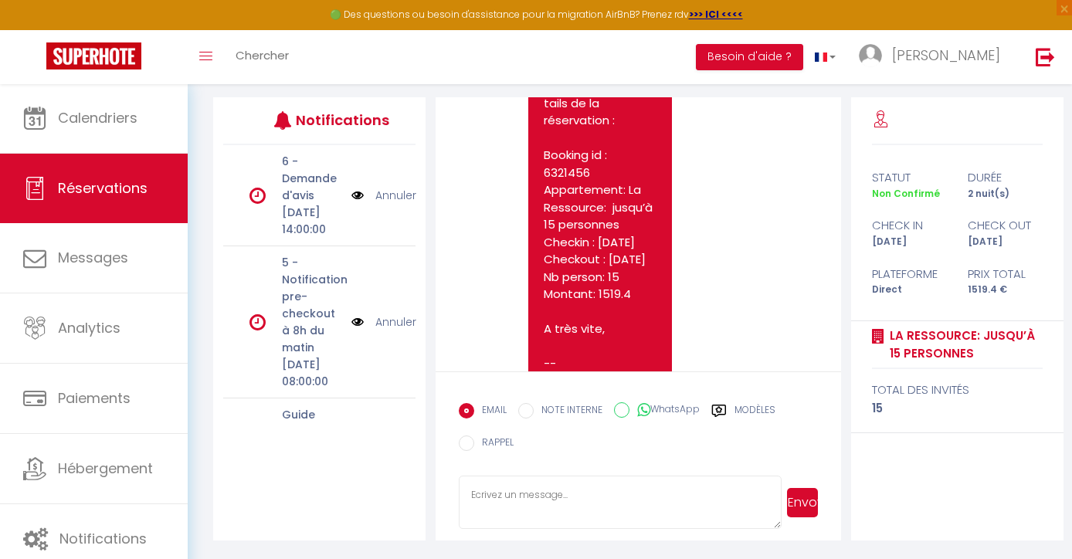
click at [598, 94] on link "[URL][DOMAIN_NAME]" at bounding box center [590, 77] width 92 height 34
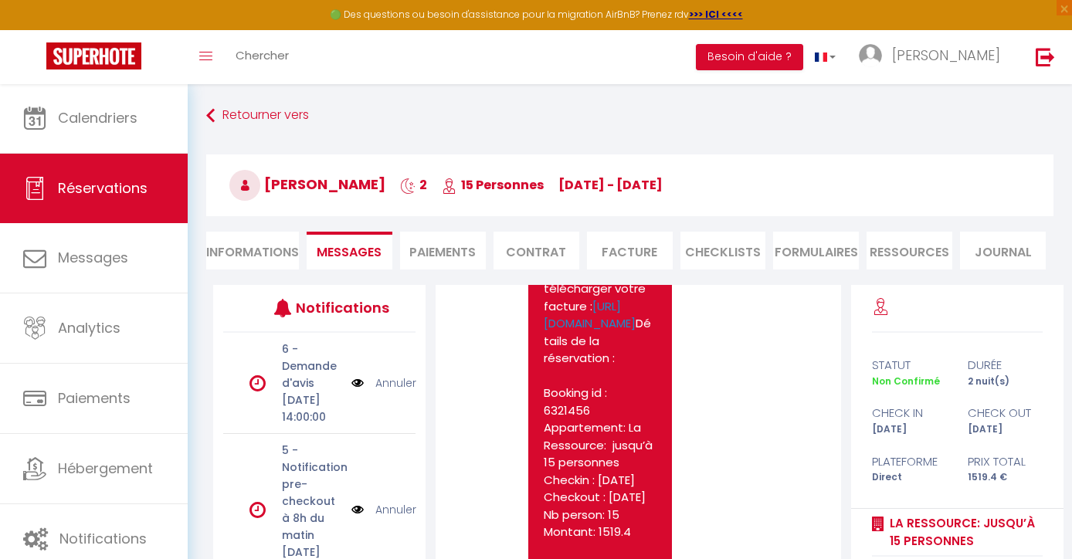
scroll to position [0, 0]
click at [448, 256] on li "Paiements" at bounding box center [443, 251] width 86 height 38
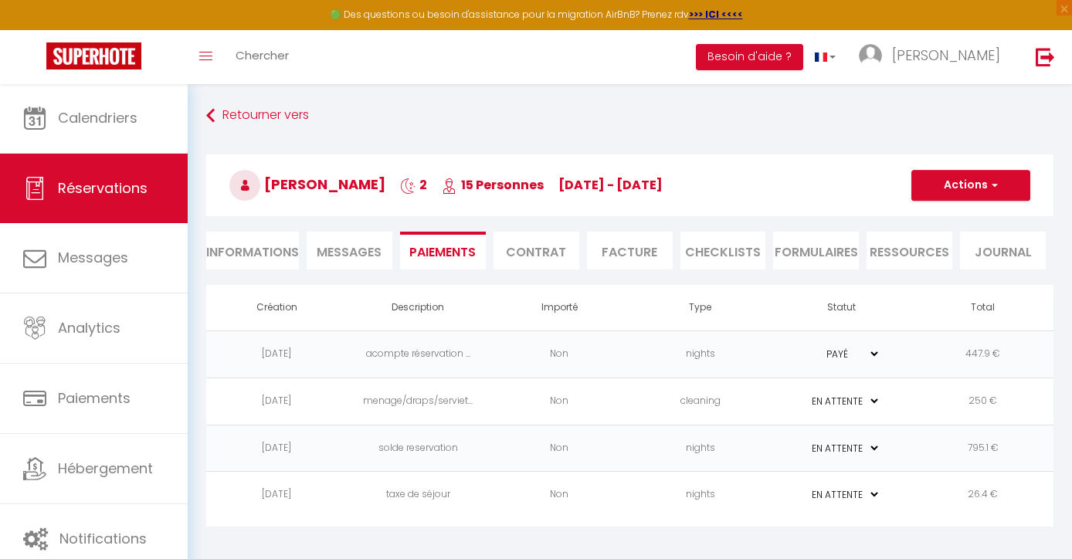
click at [272, 249] on li "Informations" at bounding box center [252, 251] width 93 height 38
select select
select index
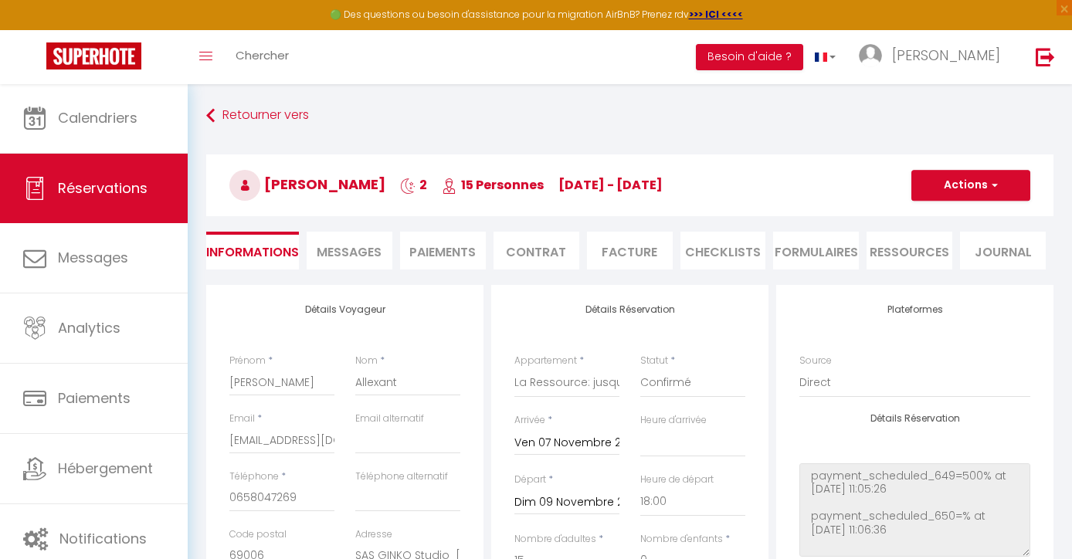
click at [647, 239] on li "Facture" at bounding box center [630, 251] width 86 height 38
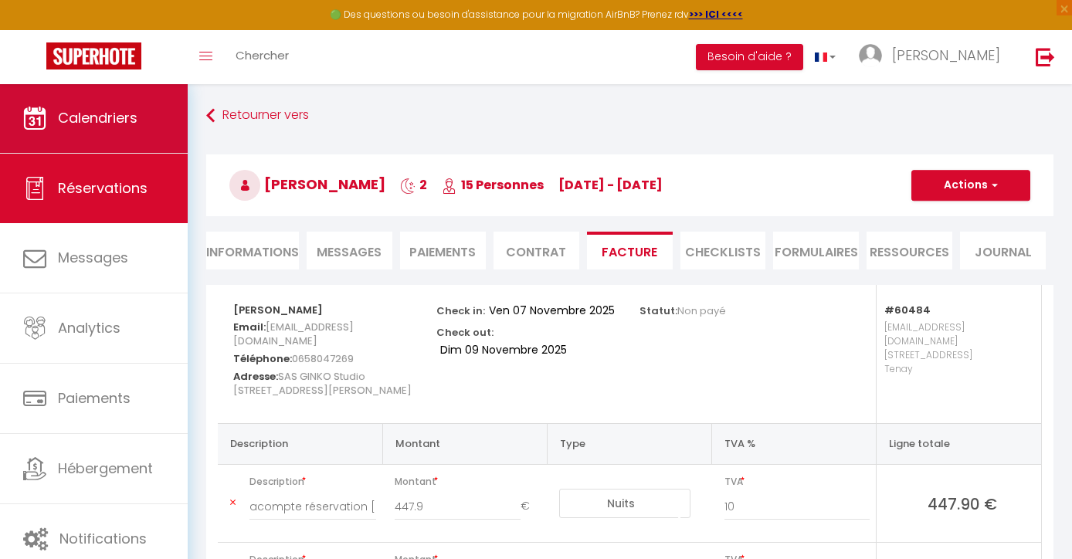
click at [116, 134] on link "Calendriers" at bounding box center [94, 118] width 188 height 70
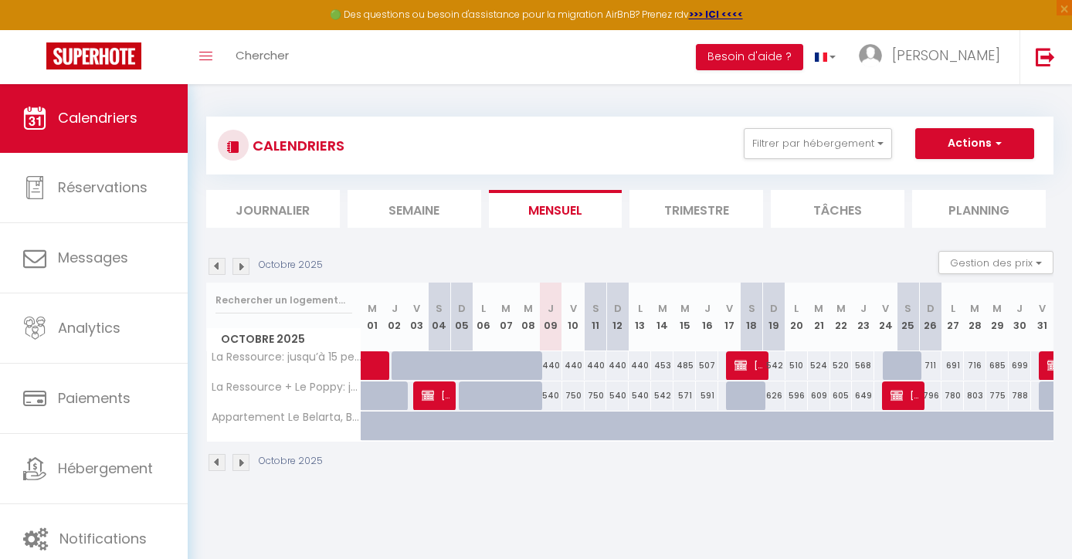
click at [241, 267] on img at bounding box center [241, 266] width 17 height 17
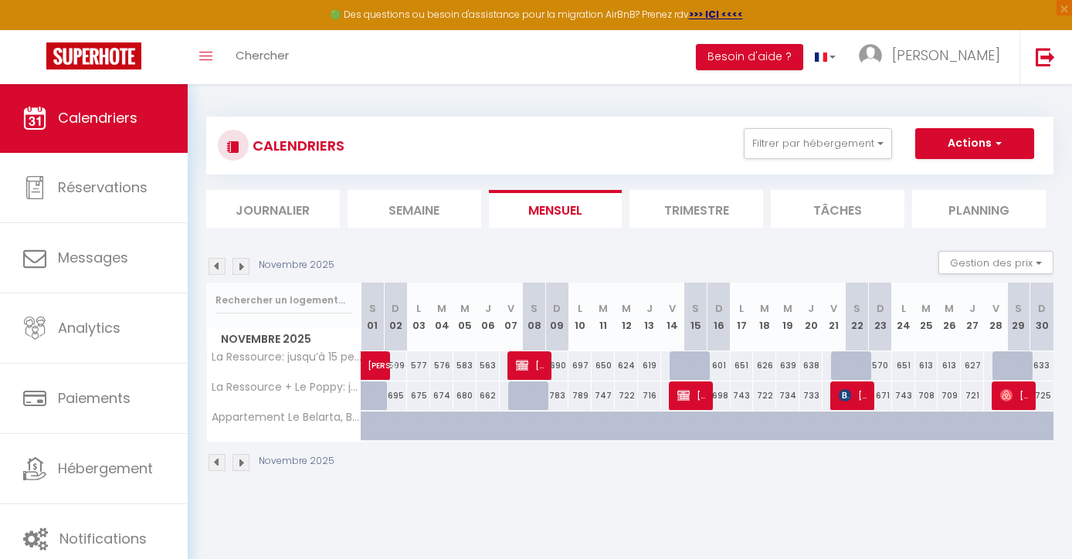
click at [241, 267] on img at bounding box center [241, 266] width 17 height 17
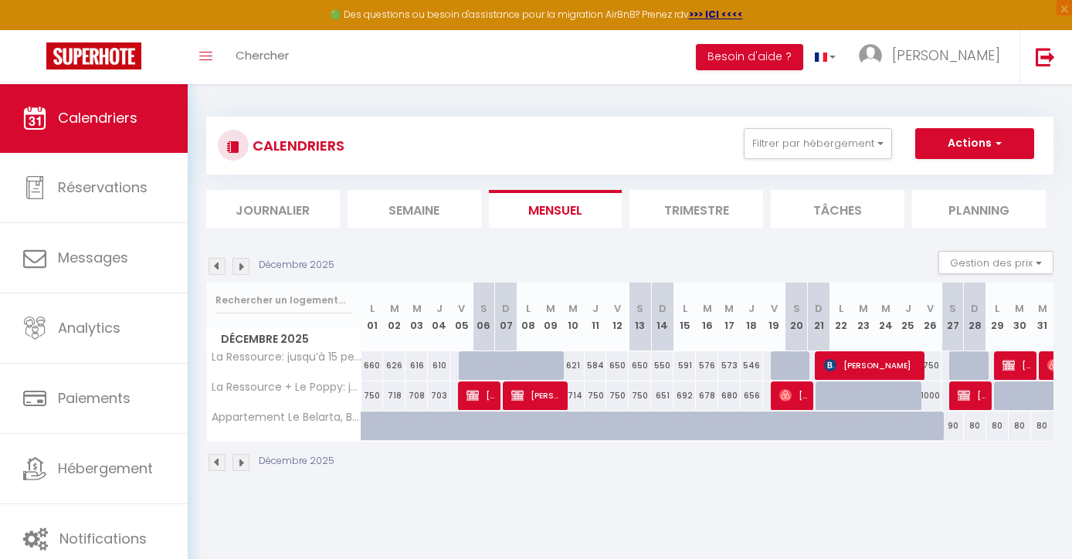
click at [874, 365] on span "[PERSON_NAME]" at bounding box center [872, 365] width 97 height 29
select select "OK"
select select "KO"
select select "0"
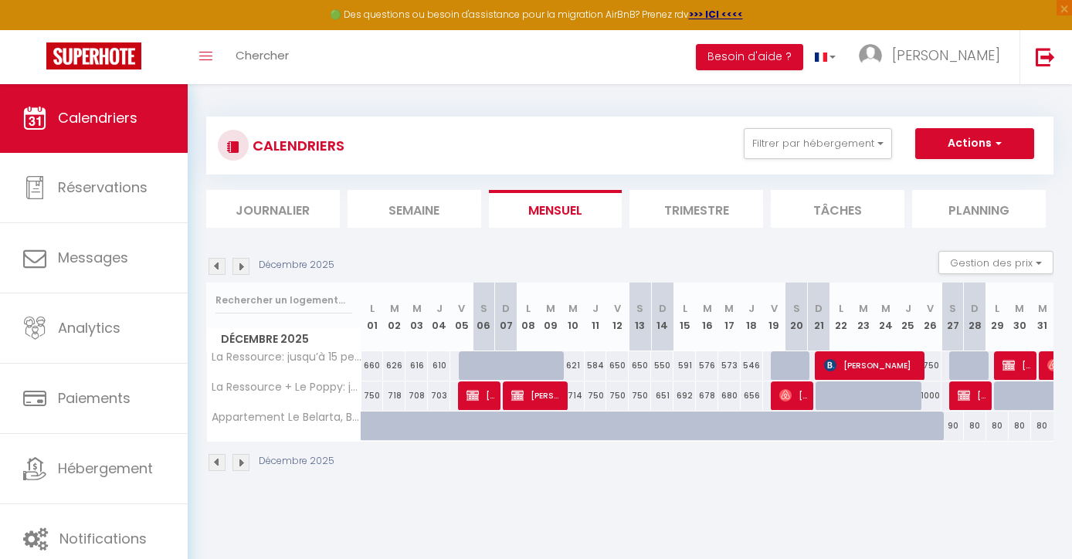
select select "1"
select select
select select "42706"
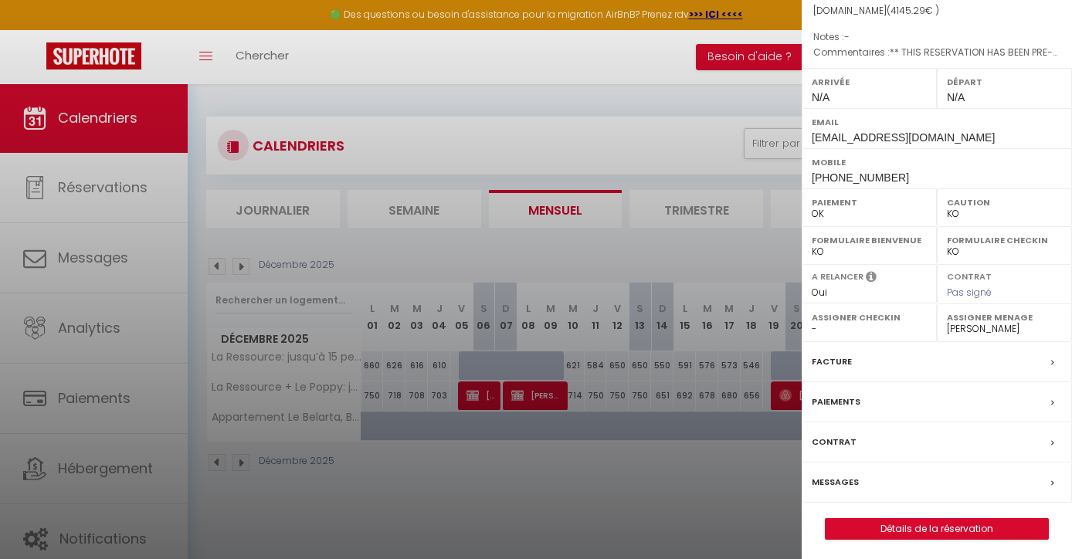
scroll to position [156, 0]
click at [876, 526] on link "Détails de la réservation" at bounding box center [937, 530] width 222 height 20
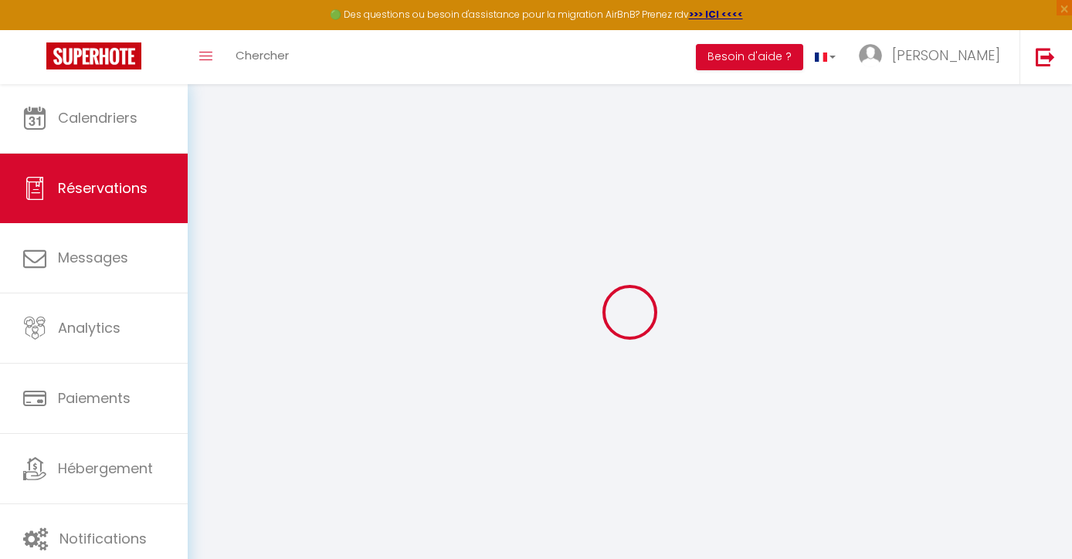
type input "[PERSON_NAME]"
type input "Doat"
type input "[EMAIL_ADDRESS][DOMAIN_NAME]"
type input "[PHONE_NUMBER]"
type input "[STREET_ADDRESS]"
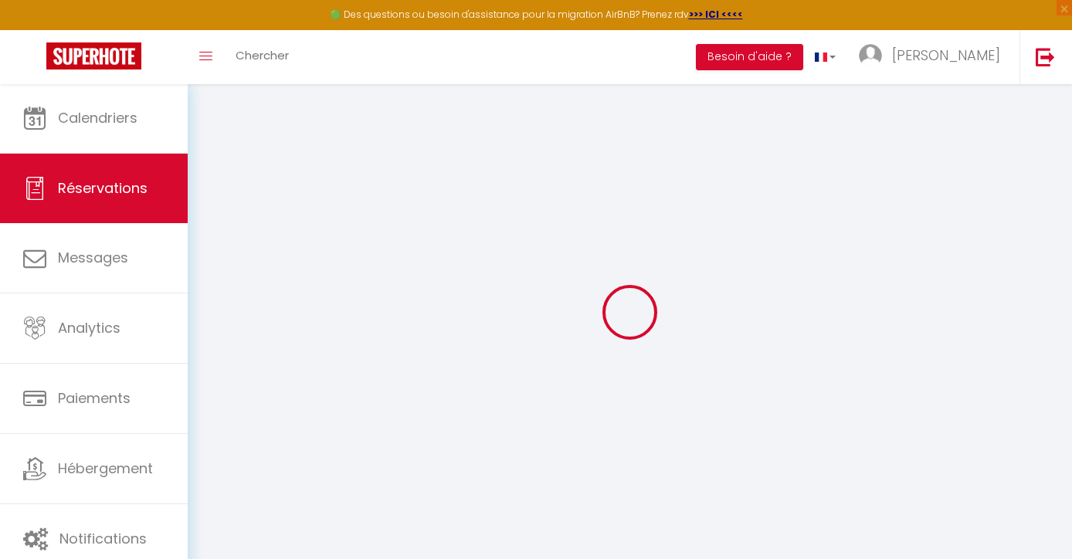
type input "[PERSON_NAME]"
select select "FR"
type input "593.97"
type input "58.03"
select select "60484"
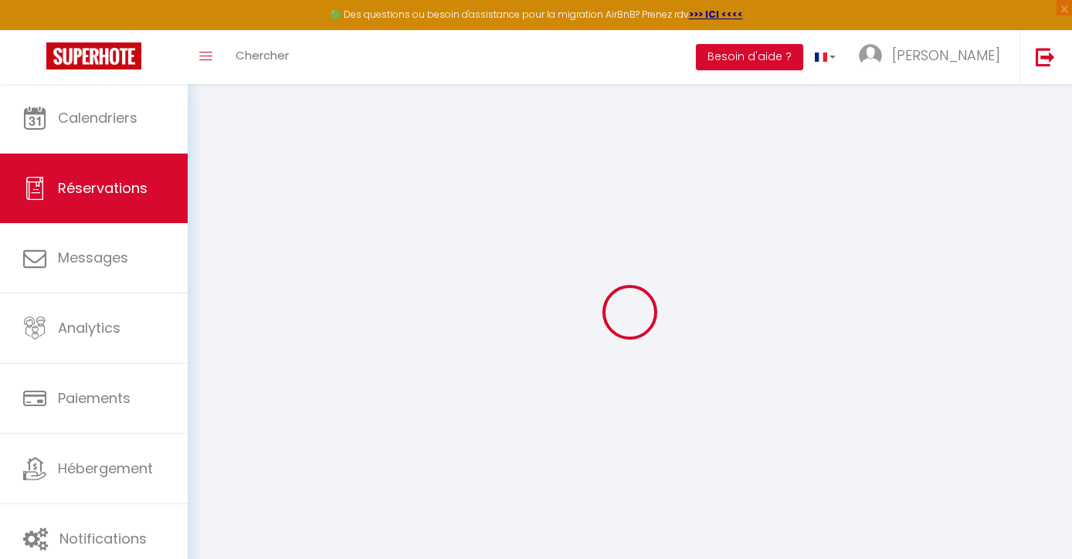
select select "1"
select select
type input "15"
select select "12"
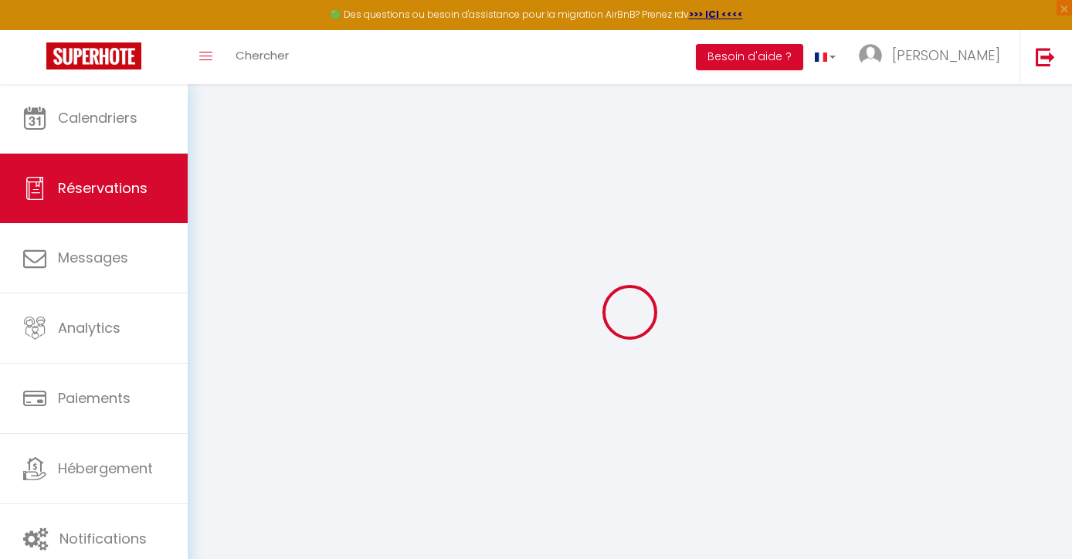
select select
type input "3709.8"
checkbox input "false"
type input "0"
select select "2"
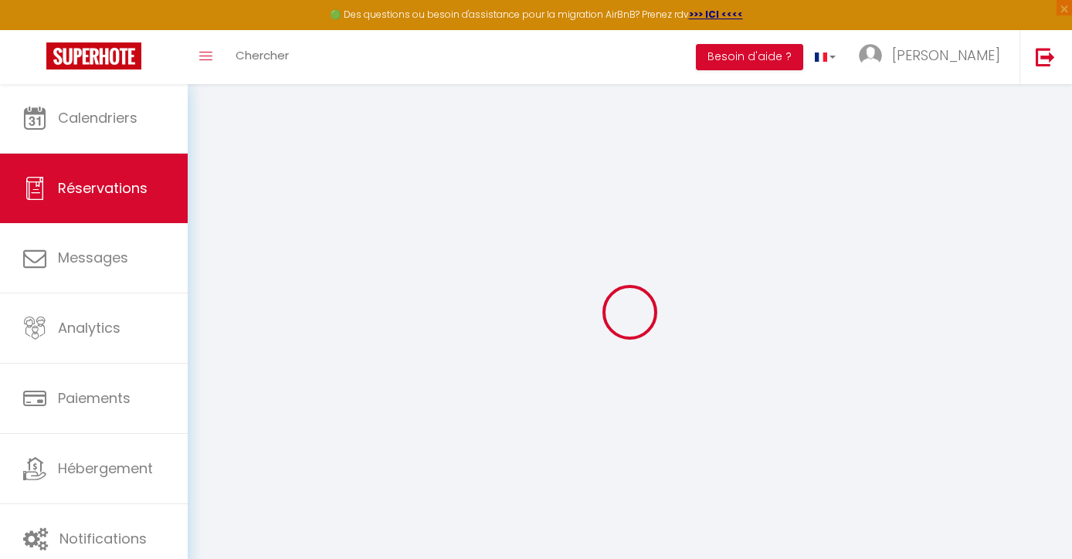
type input "0"
select index
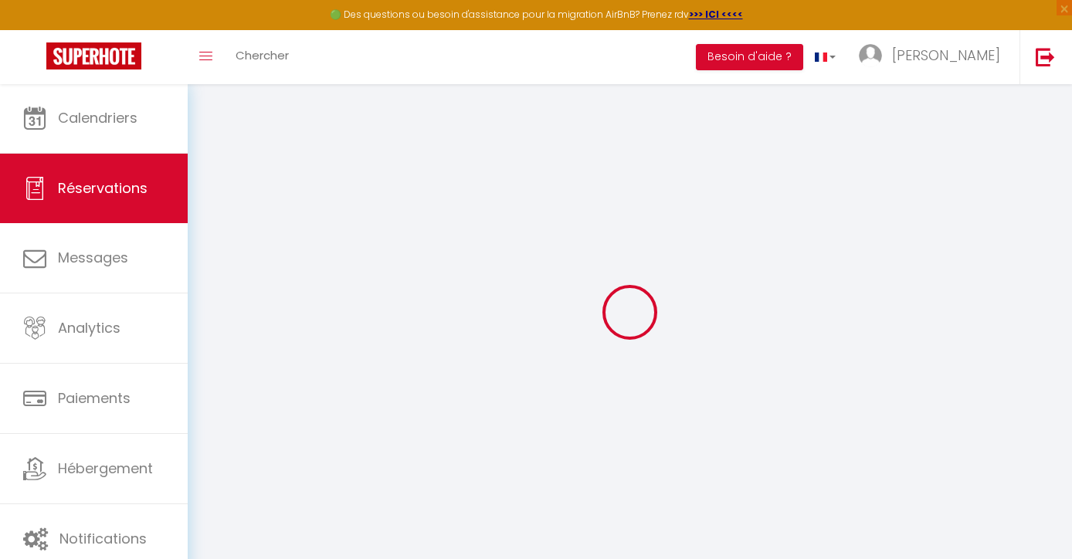
select select
select select "14"
checkbox input "false"
select index
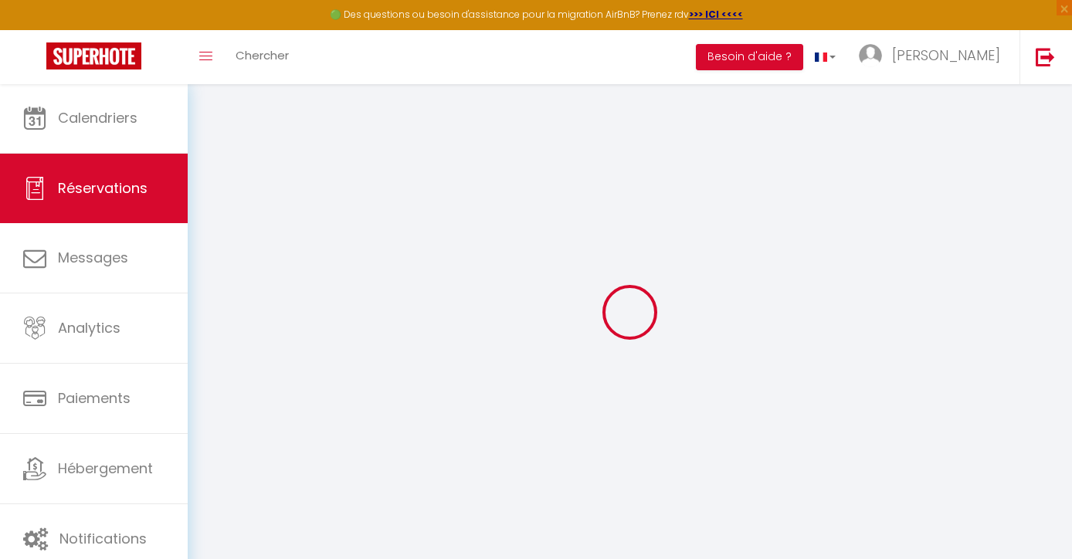
select index
select select
checkbox input "false"
select index
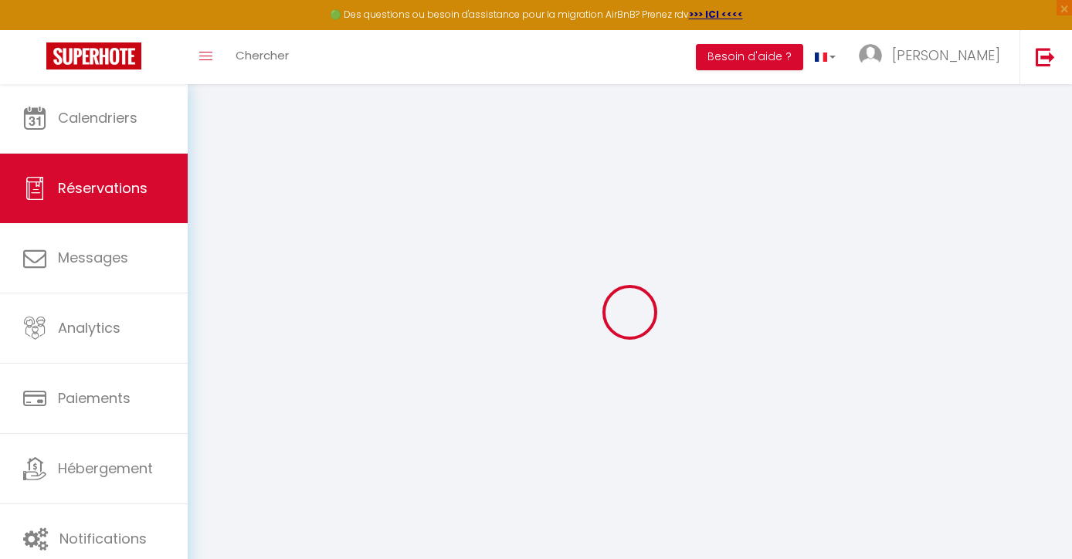
select index
select select
checkbox input "false"
select index
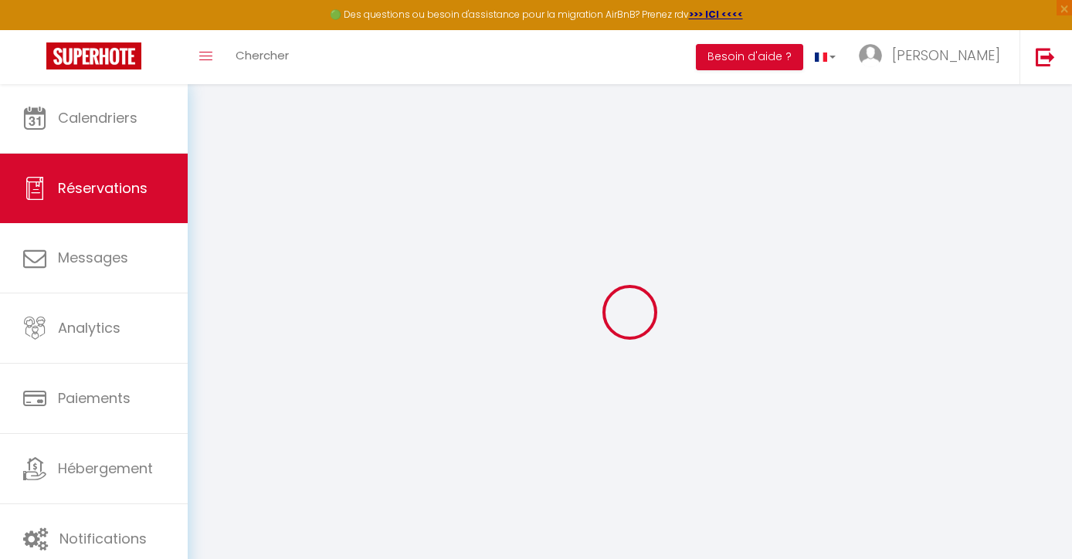
select index
select select
checkbox input "false"
select index
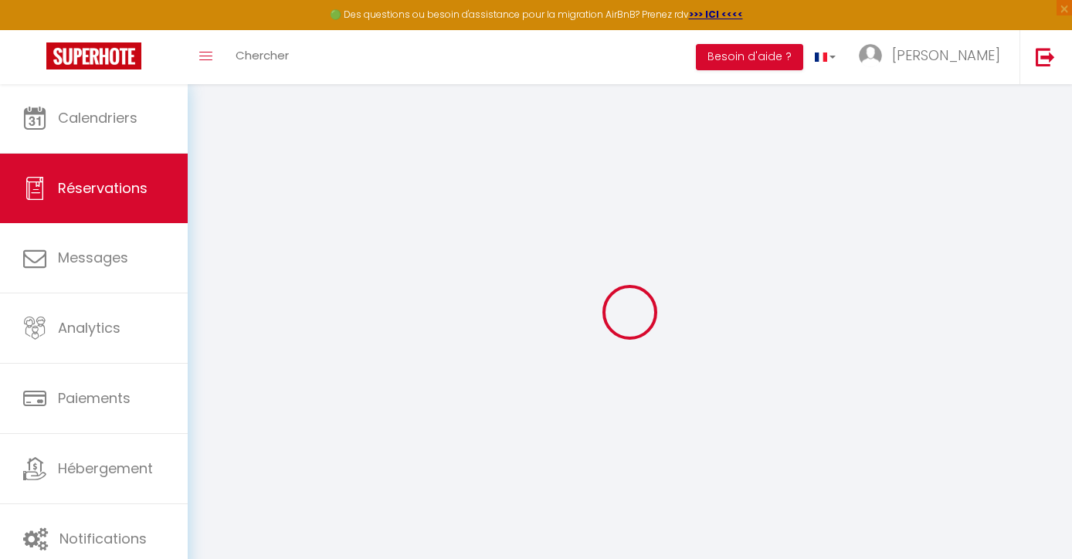
select index
type input "250"
type input "185.49"
select select
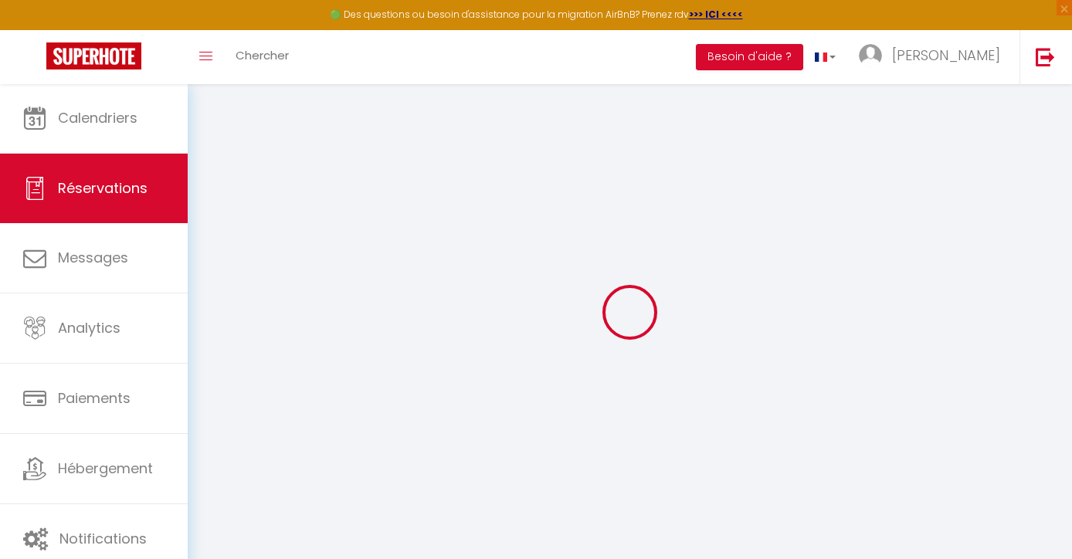
checkbox input "false"
select index
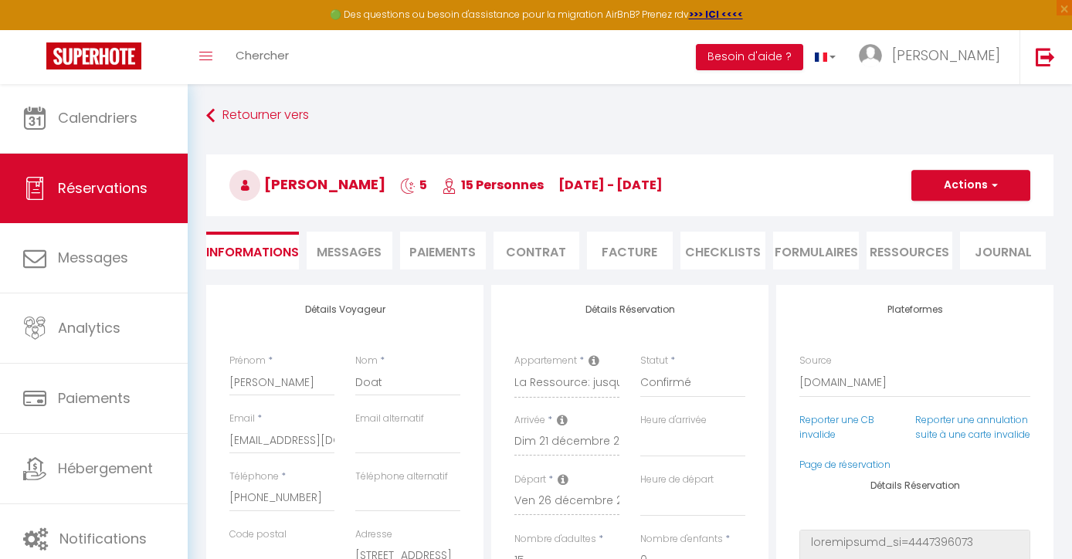
checkbox input "false"
select index
select select
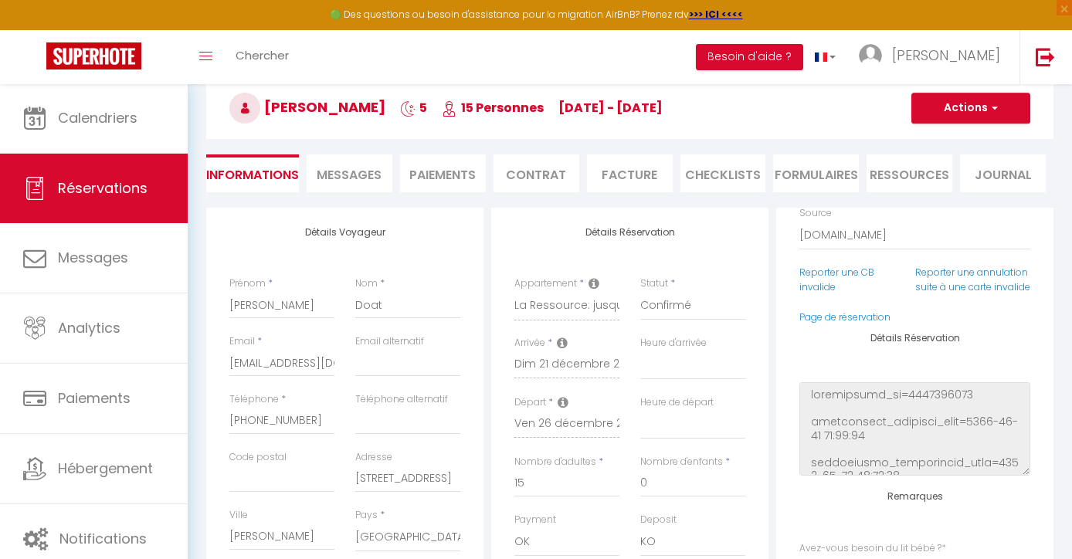
scroll to position [87, 0]
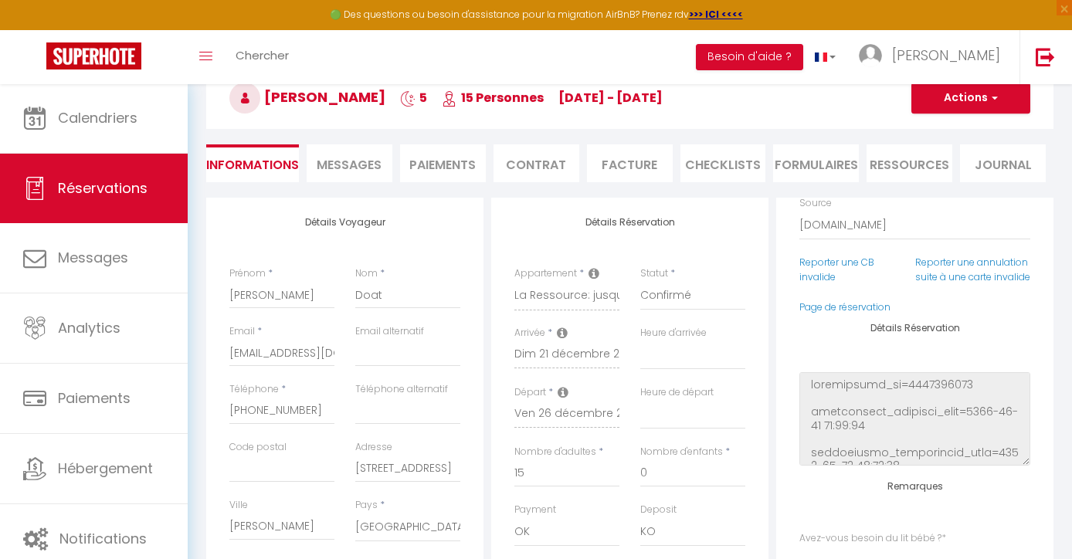
click at [425, 169] on li "Paiements" at bounding box center [443, 163] width 86 height 38
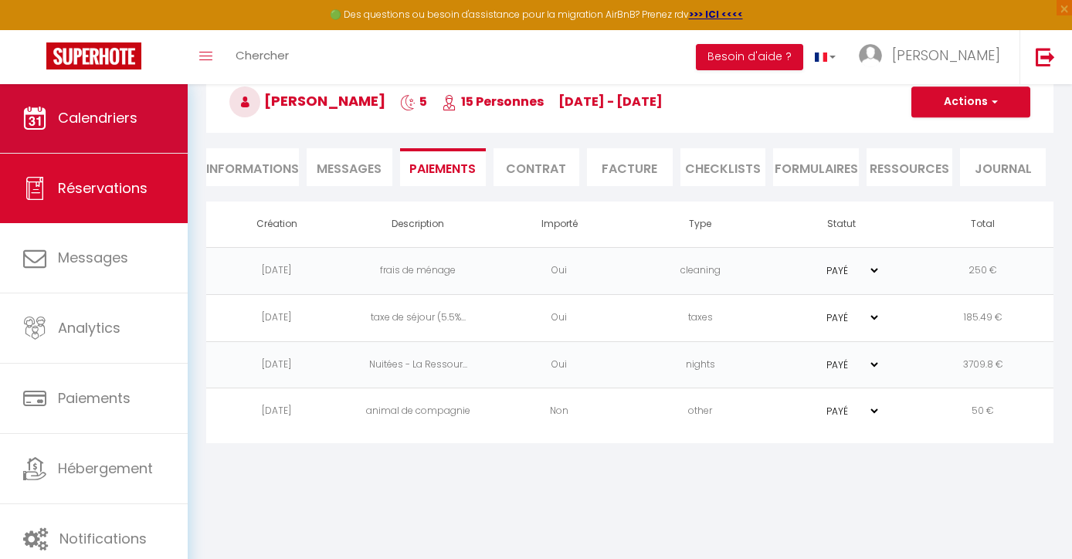
click at [114, 131] on link "Calendriers" at bounding box center [94, 118] width 188 height 70
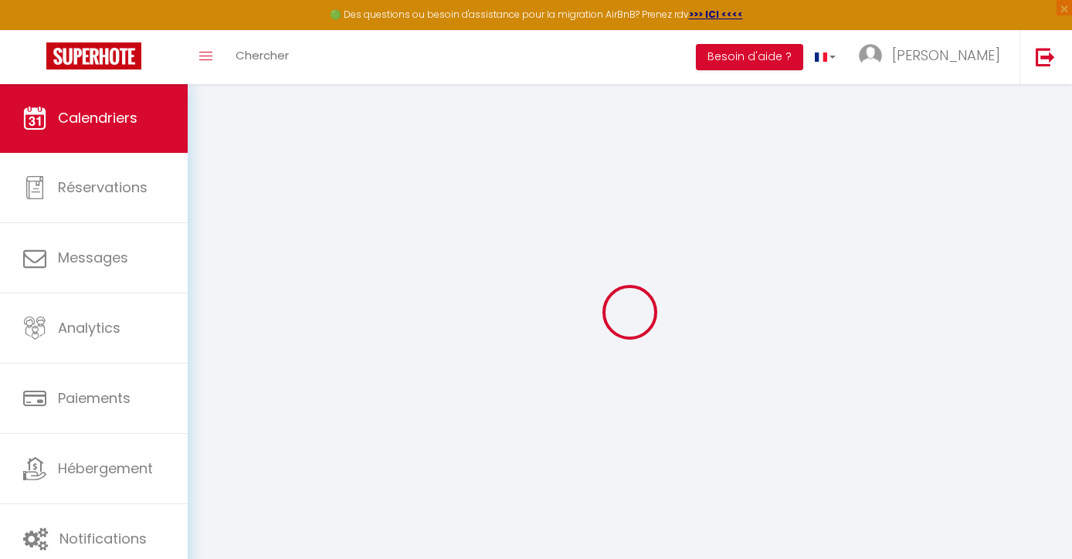
select select
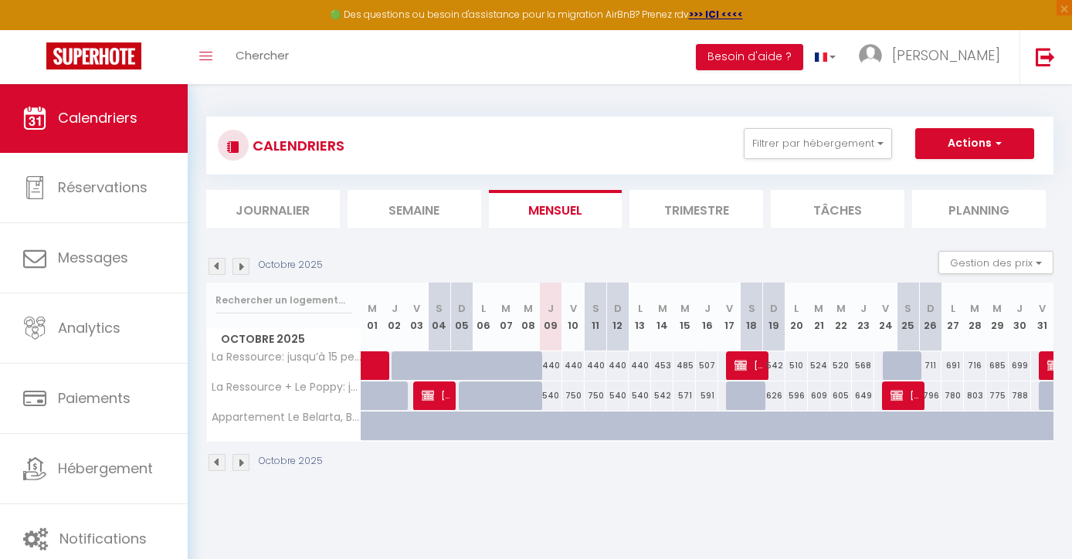
click at [433, 392] on img at bounding box center [428, 395] width 12 height 12
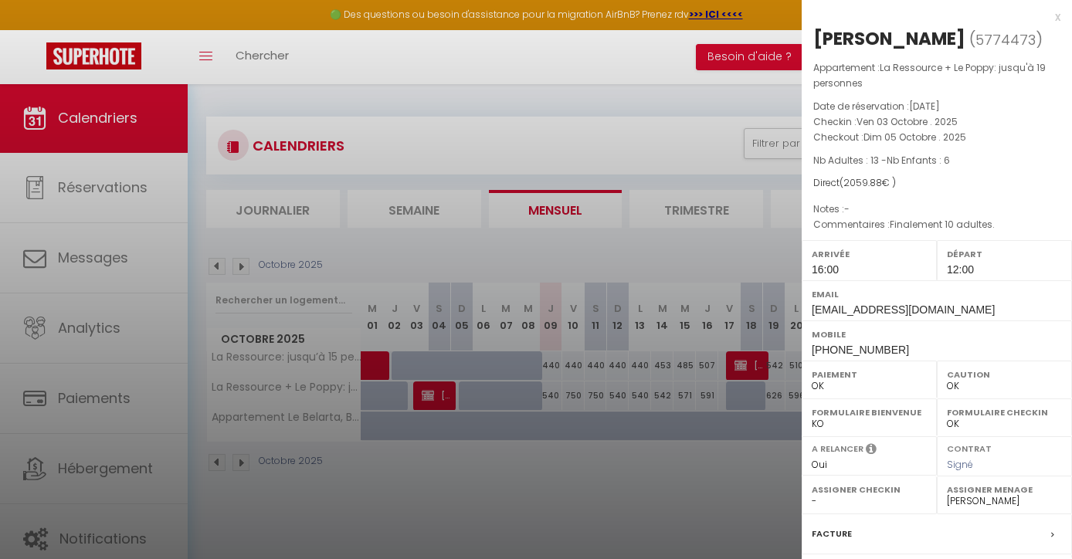
click at [708, 331] on div at bounding box center [536, 279] width 1072 height 559
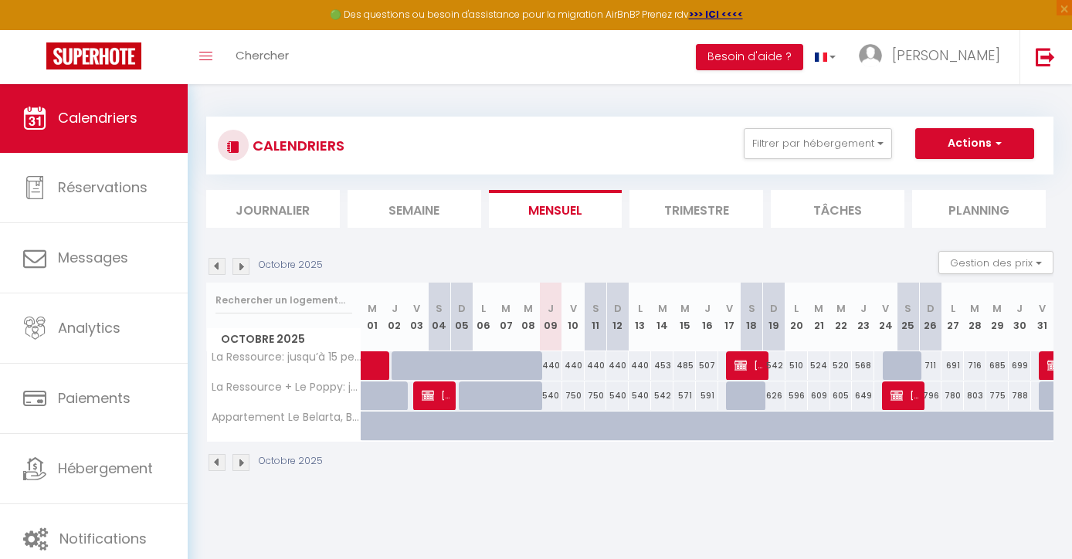
click at [238, 266] on img at bounding box center [241, 266] width 17 height 17
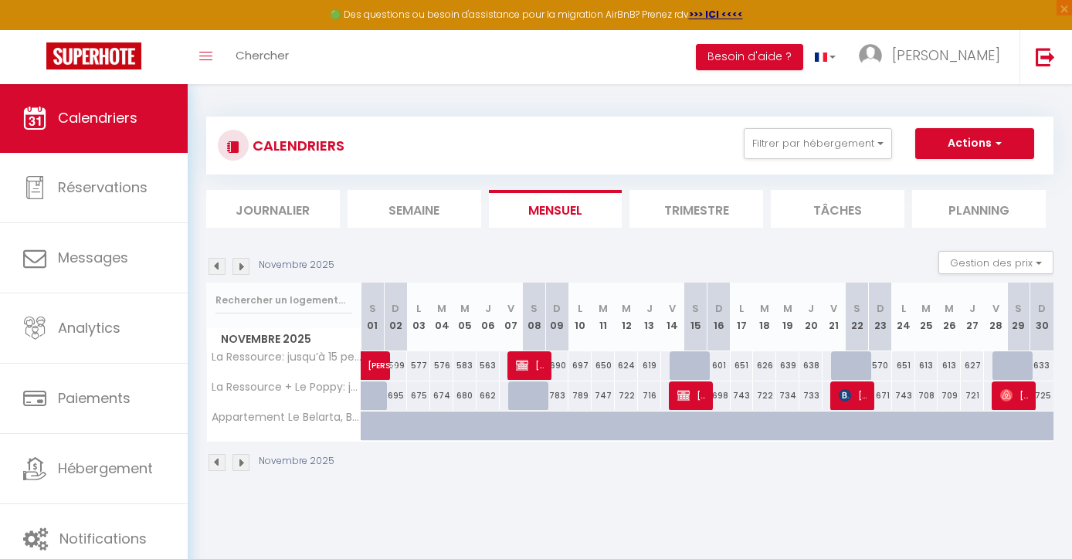
click at [240, 266] on img at bounding box center [241, 266] width 17 height 17
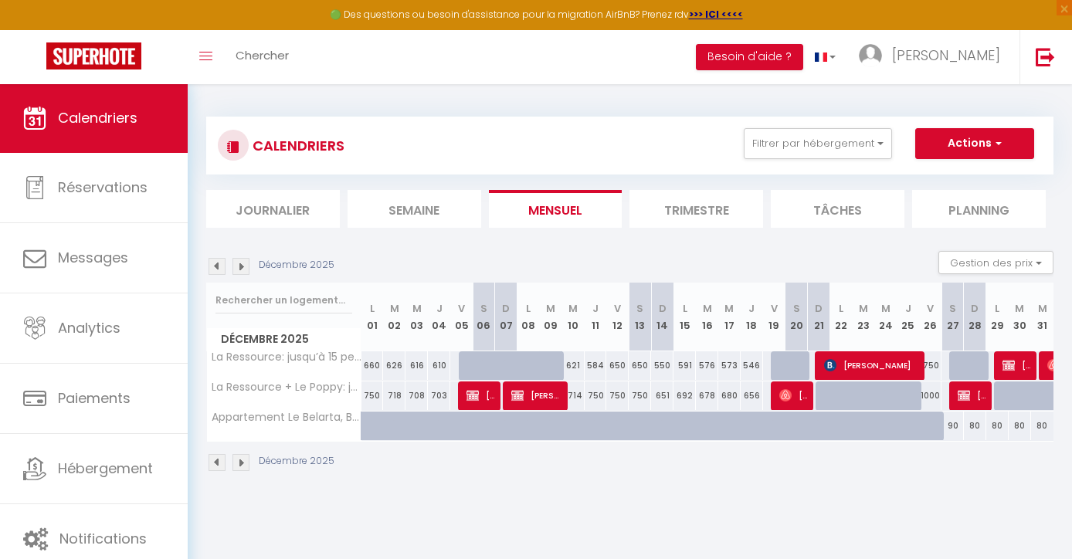
click at [878, 373] on span "[PERSON_NAME]" at bounding box center [872, 365] width 97 height 29
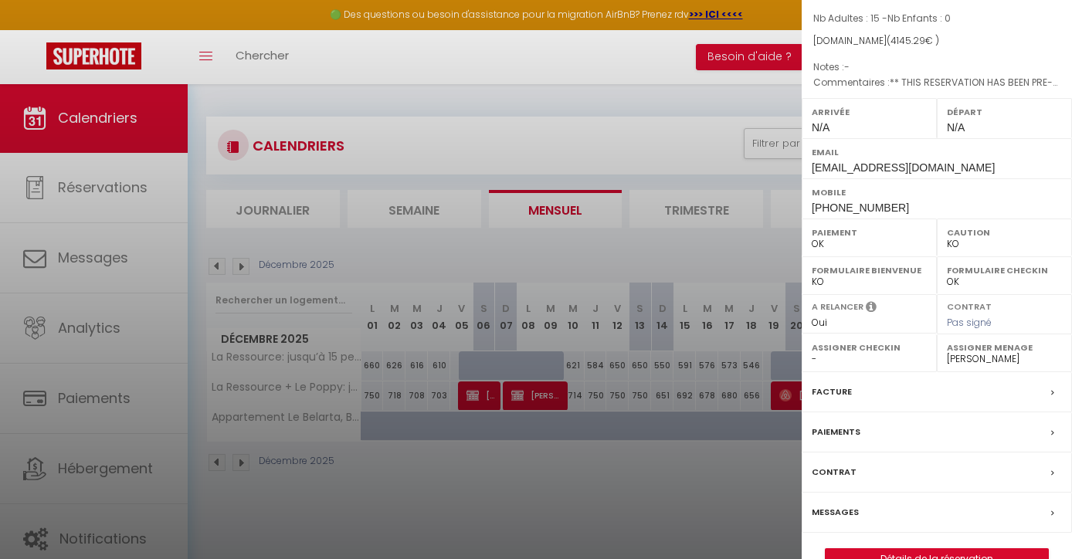
scroll to position [131, 0]
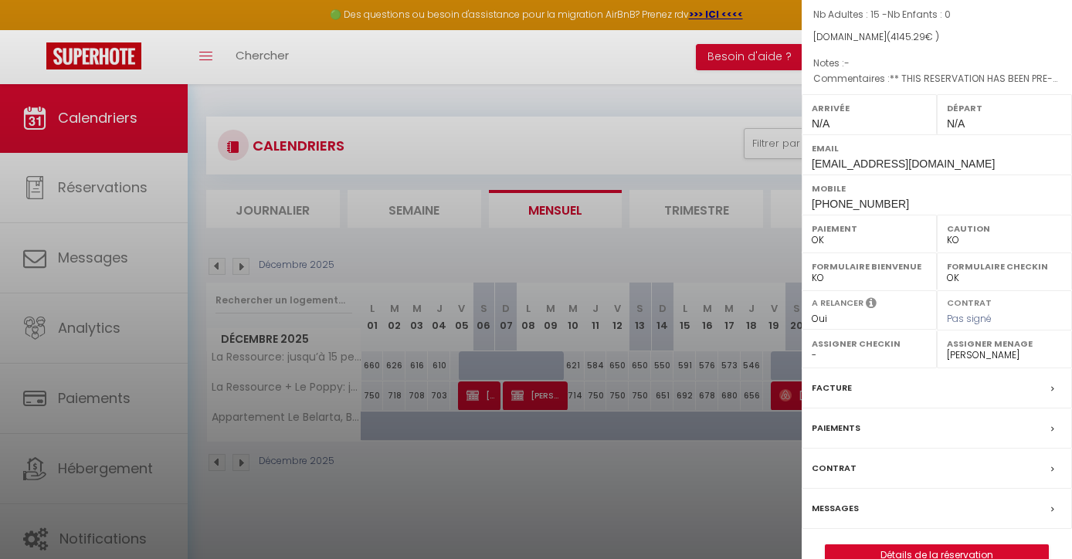
click at [842, 463] on label "Contrat" at bounding box center [834, 468] width 45 height 16
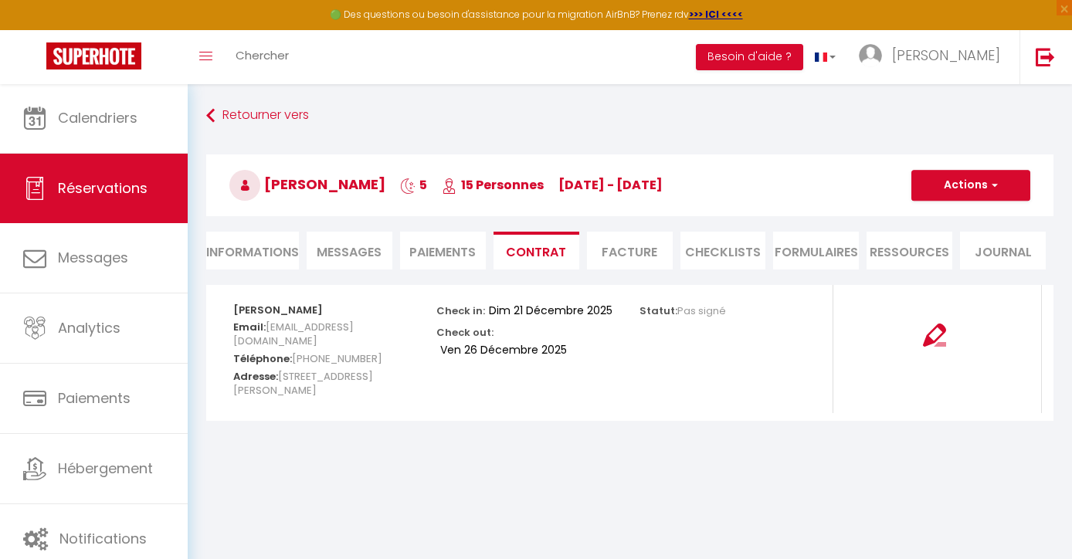
click at [957, 188] on button "Actions" at bounding box center [971, 185] width 119 height 31
click at [937, 236] on link "Envoyer le contrat" at bounding box center [960, 239] width 130 height 20
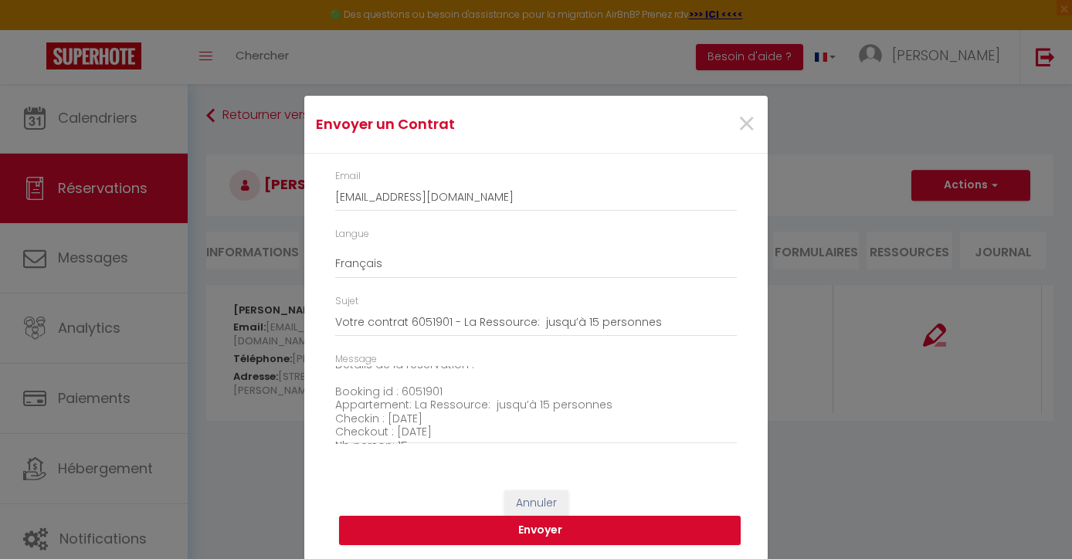
scroll to position [133, 0]
click at [496, 533] on button "Envoyer" at bounding box center [540, 530] width 402 height 29
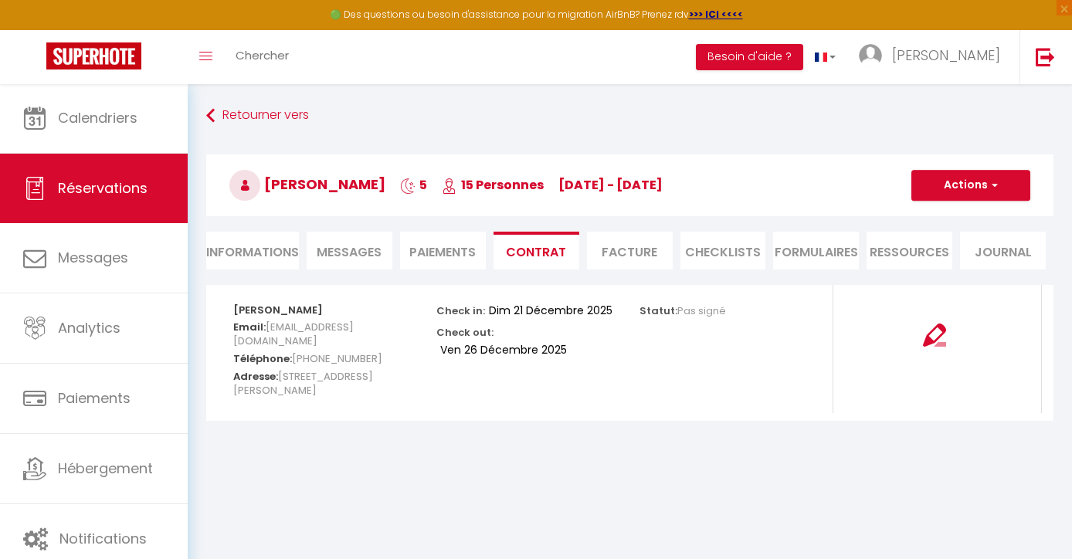
click at [271, 248] on li "Informations" at bounding box center [252, 251] width 93 height 38
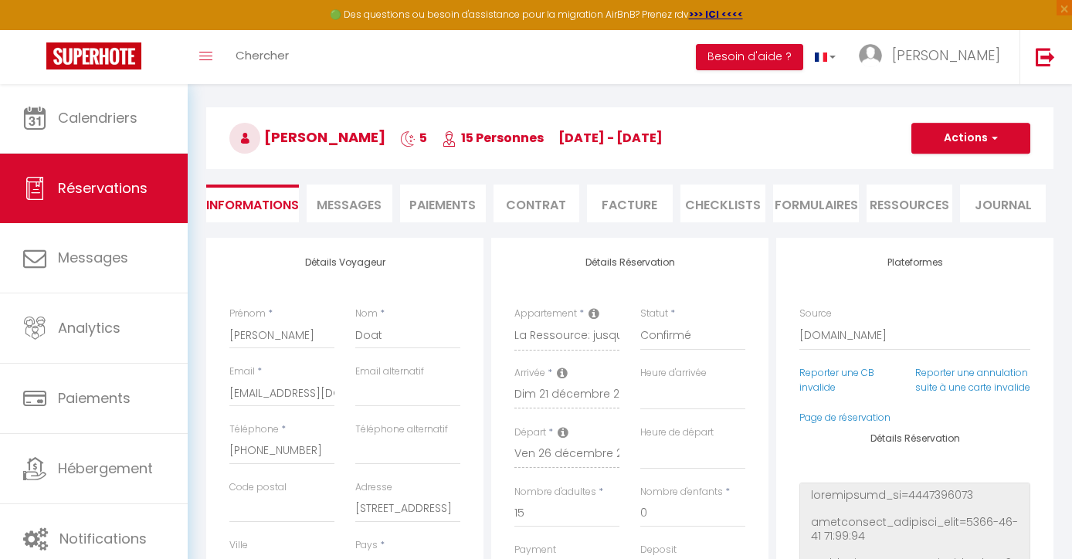
scroll to position [46, 0]
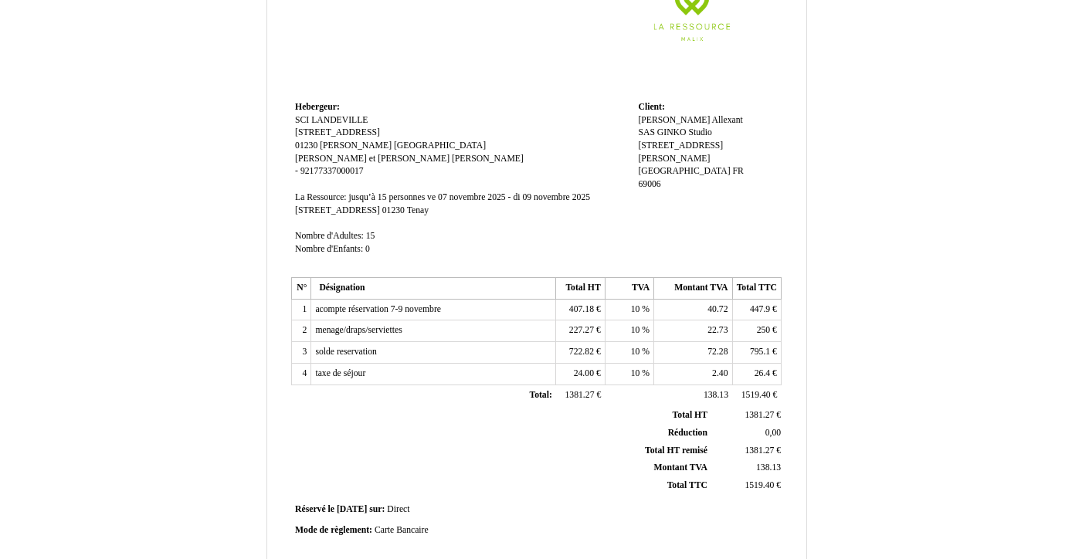
scroll to position [126, 0]
